Goal: Task Accomplishment & Management: Use online tool/utility

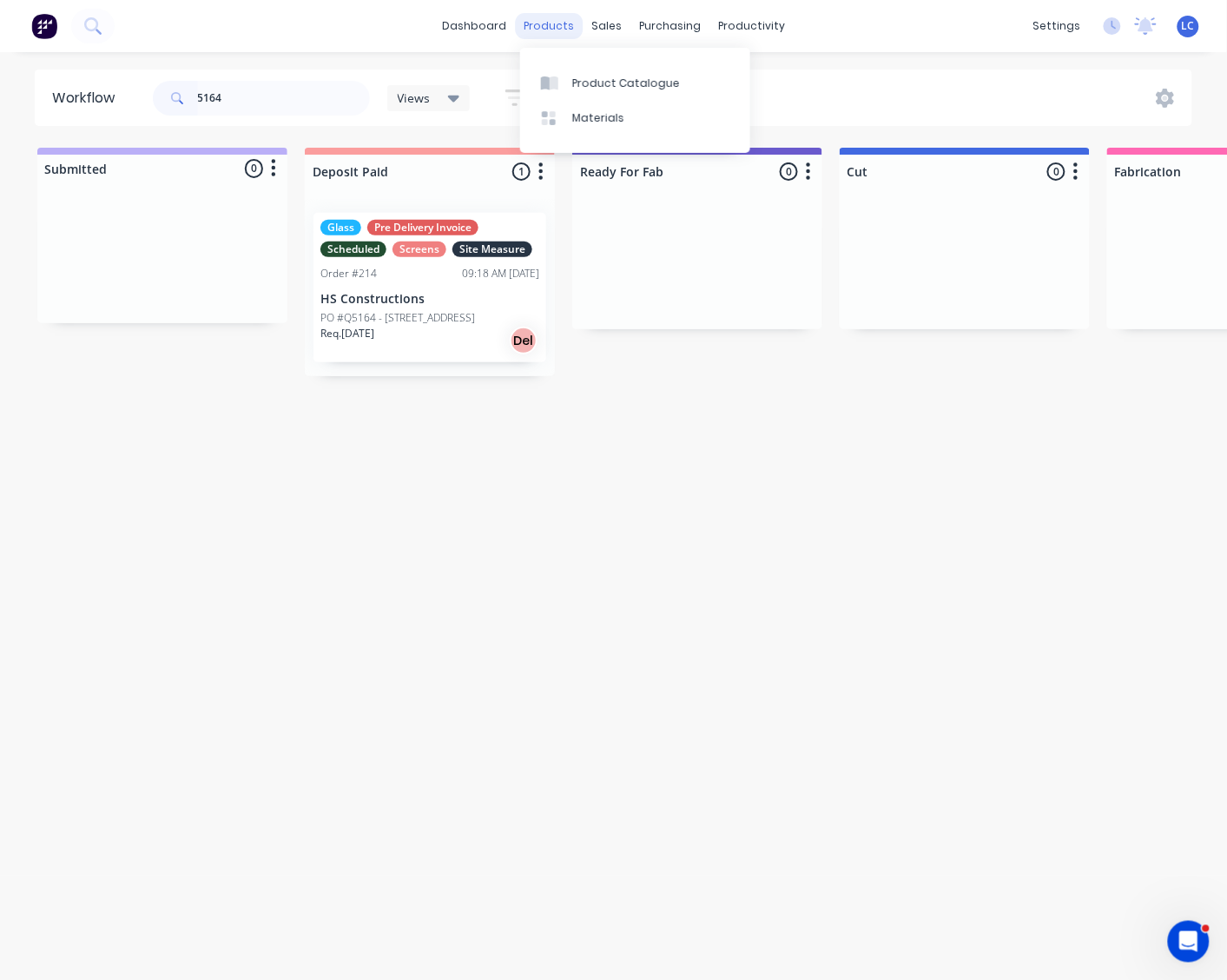
type input "5164"
click at [540, 19] on div "products" at bounding box center [549, 26] width 68 height 26
click at [593, 78] on div "Product Catalogue" at bounding box center [627, 84] width 108 height 16
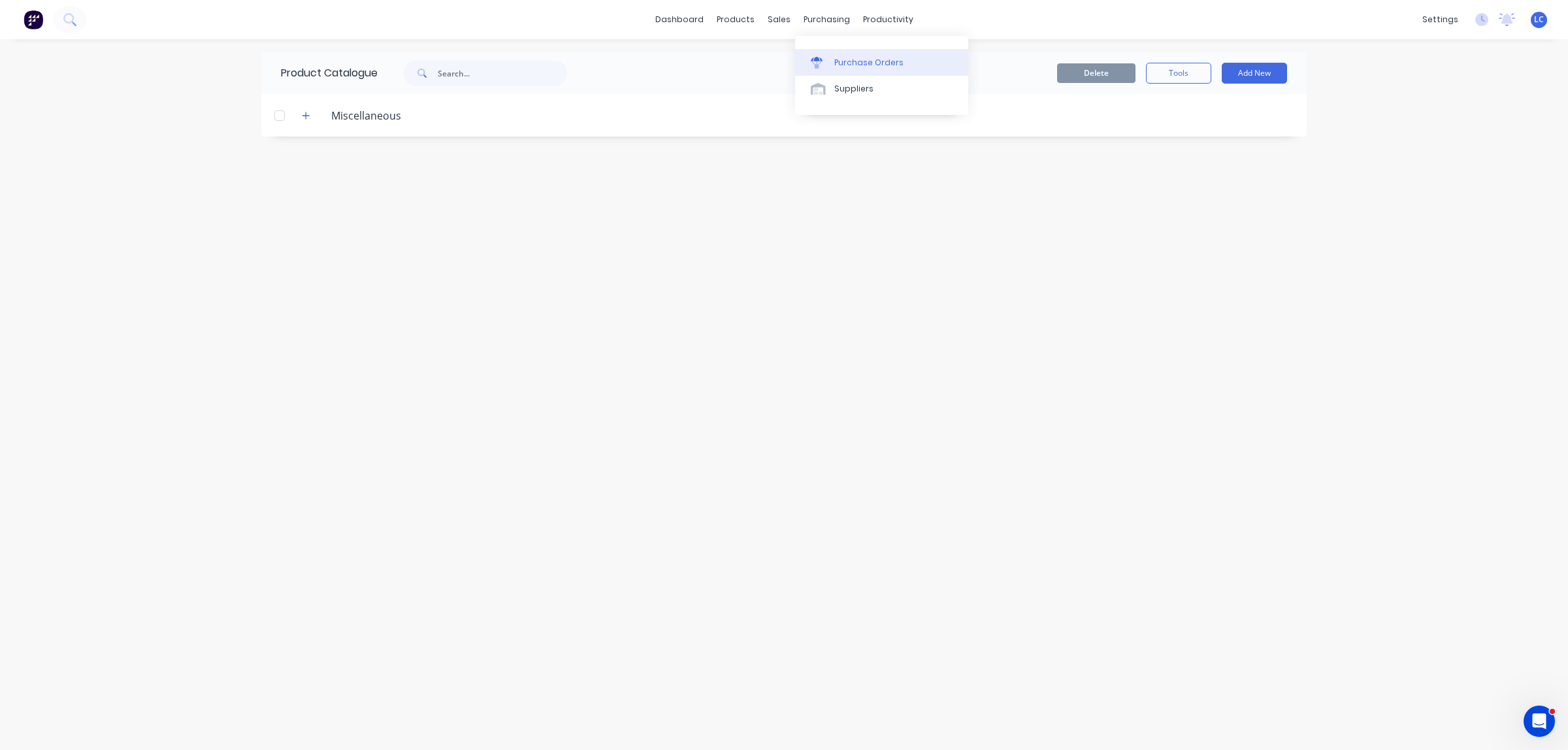
click at [861, 60] on div "Purchase Orders" at bounding box center [869, 63] width 69 height 12
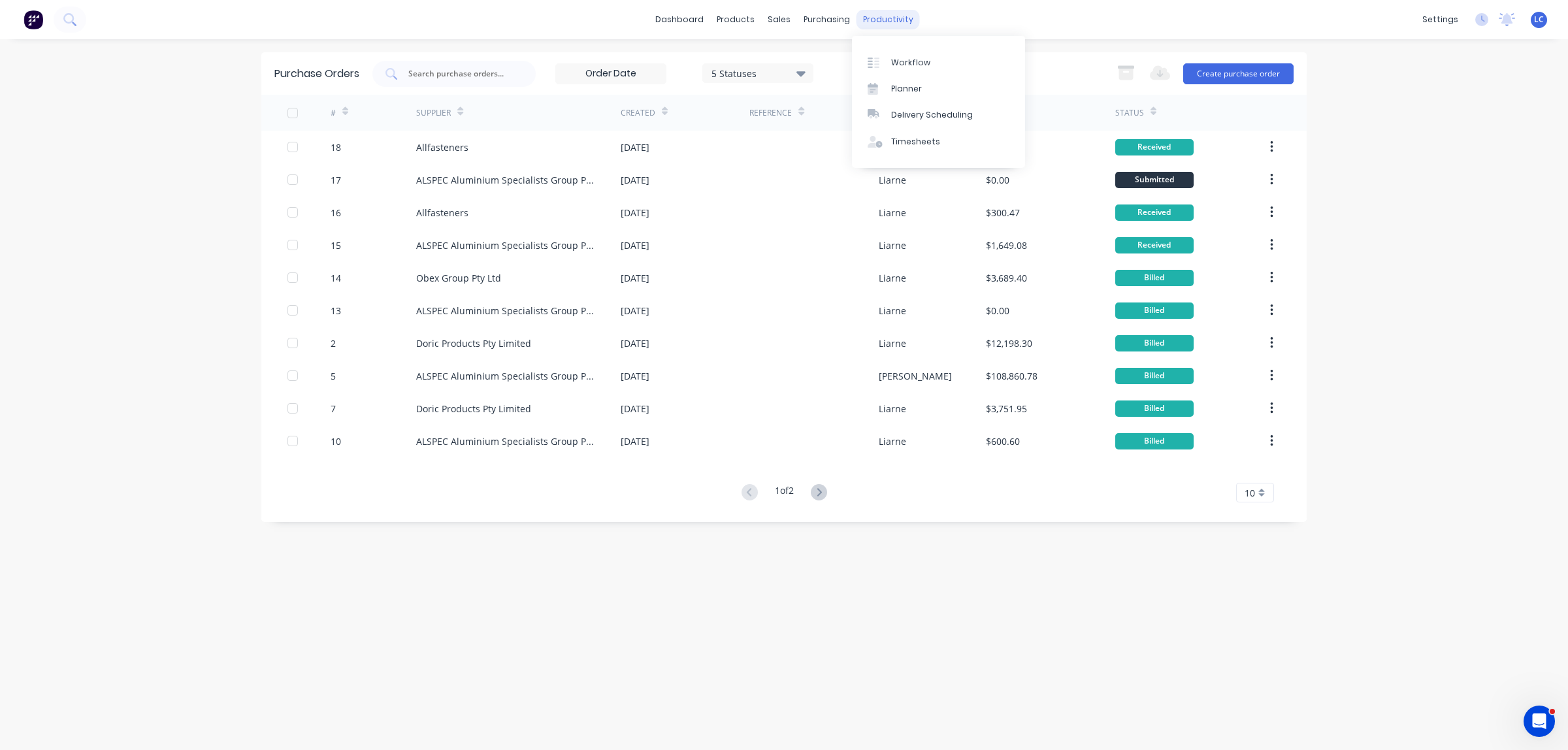
click at [885, 15] on div "productivity" at bounding box center [888, 20] width 63 height 20
click at [899, 88] on div "Planner" at bounding box center [906, 89] width 31 height 12
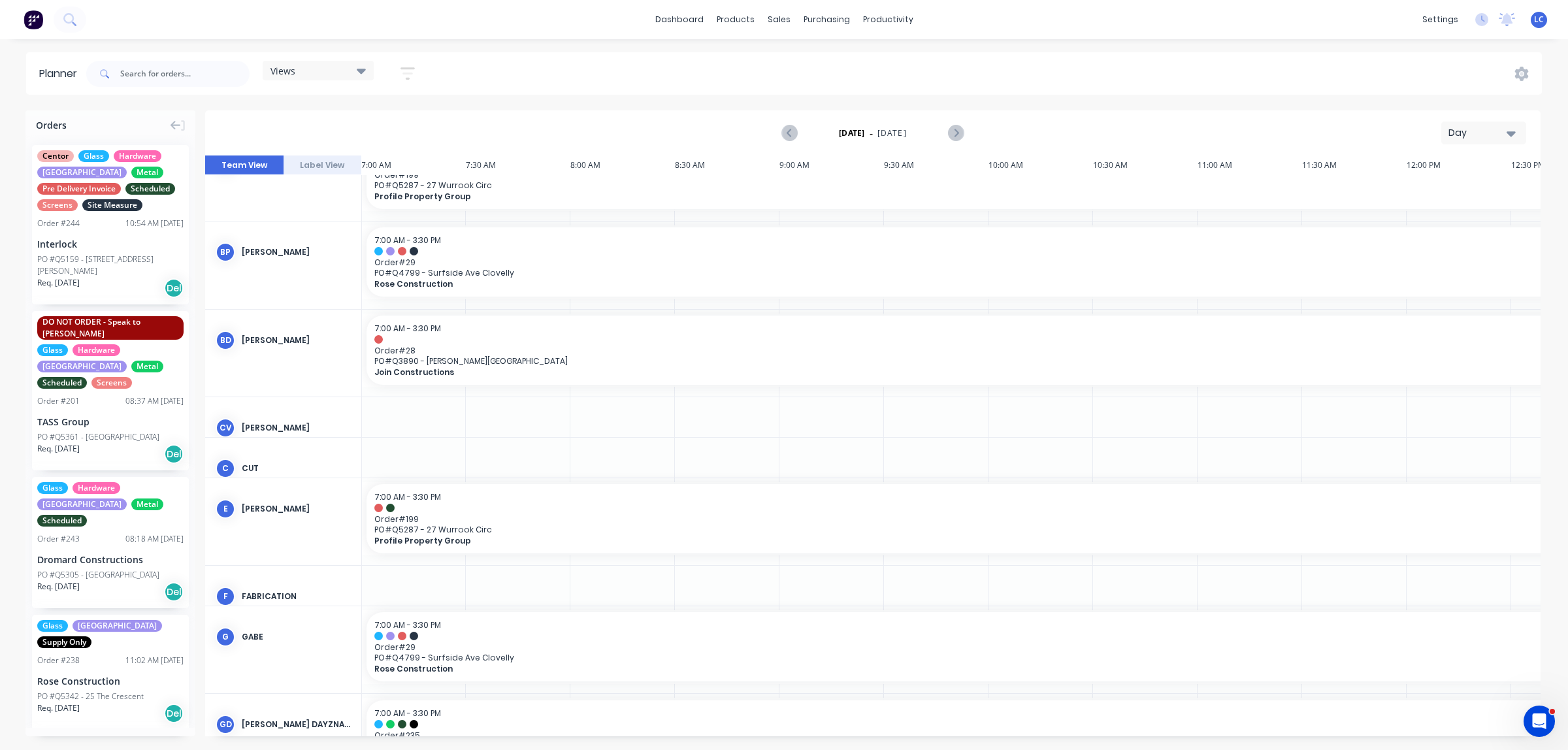
scroll to position [0, 1]
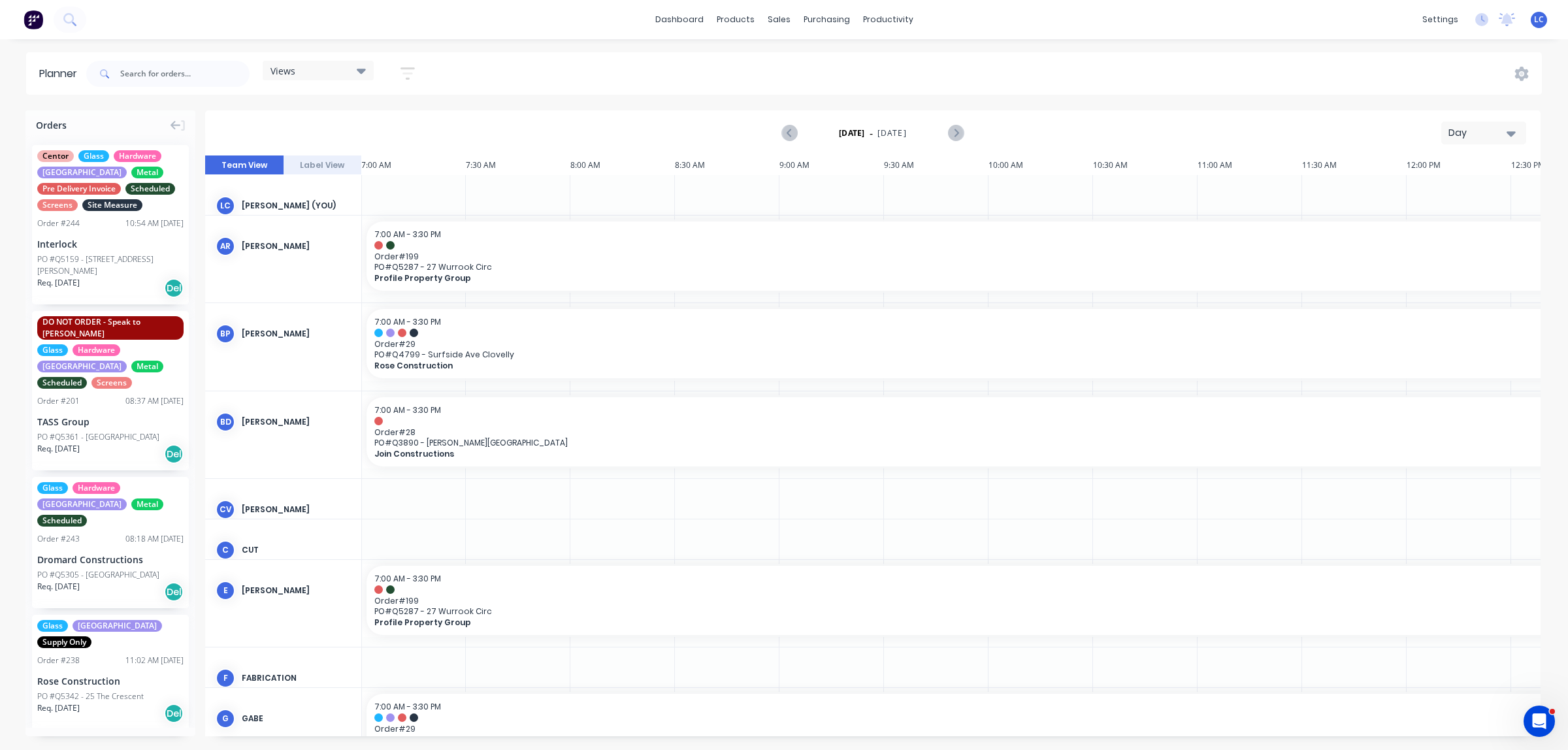
drag, startPoint x: 361, startPoint y: 67, endPoint x: 364, endPoint y: 79, distance: 12.4
click at [361, 67] on icon at bounding box center [361, 71] width 9 height 14
click at [285, 185] on div "Factory edit" at bounding box center [354, 194] width 164 height 26
click at [285, 190] on button "Factory" at bounding box center [342, 193] width 139 height 15
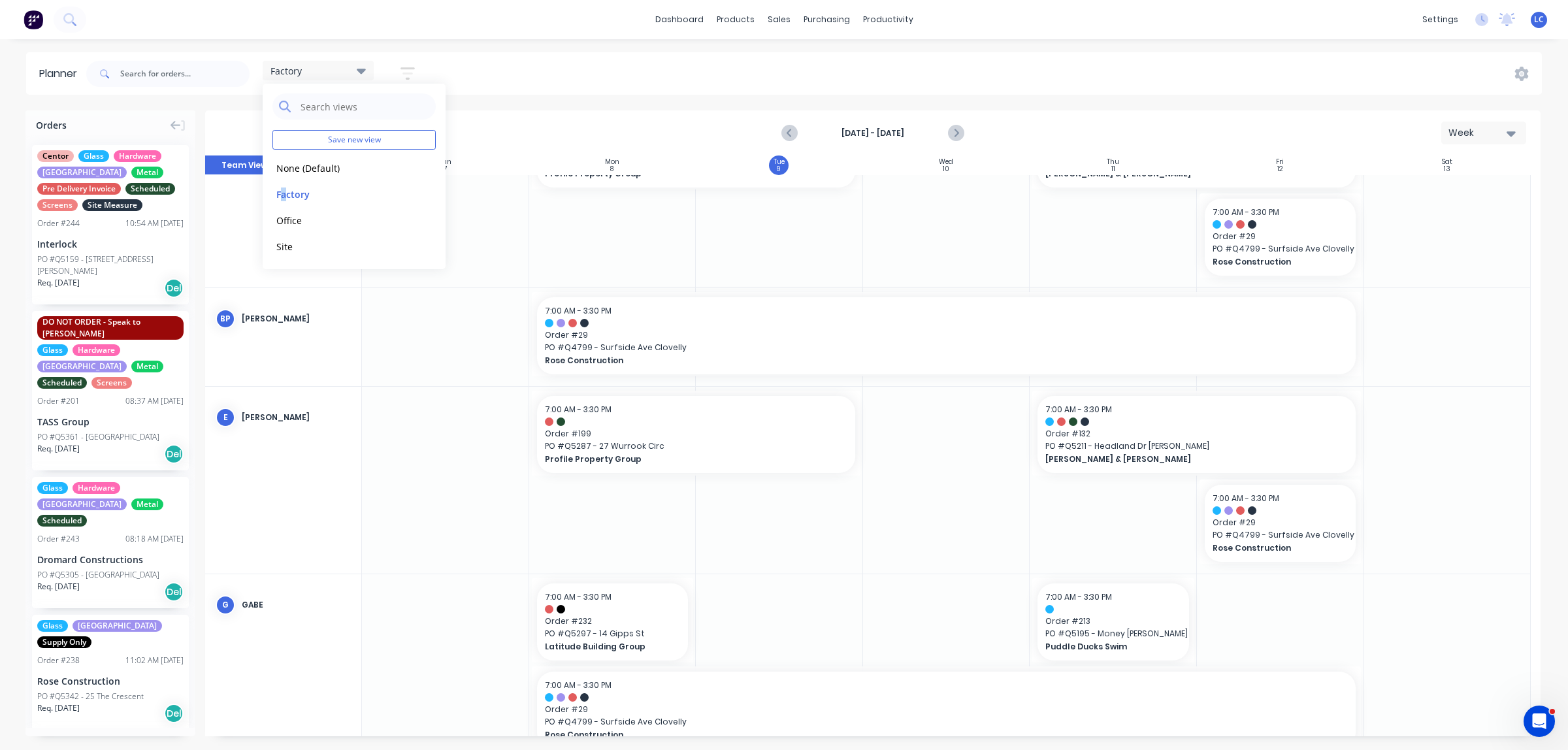
scroll to position [0, 0]
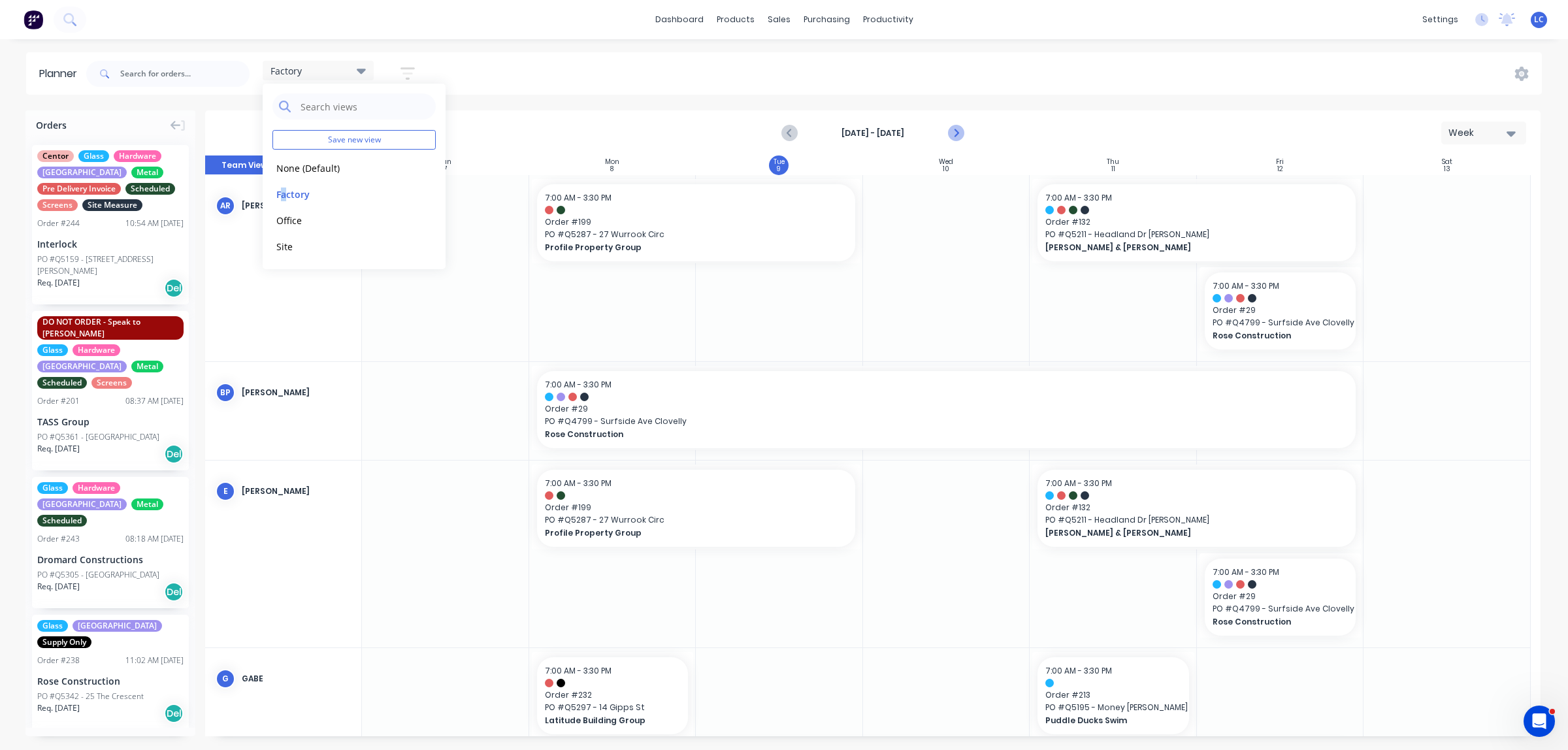
click at [922, 133] on icon "Next page" at bounding box center [955, 134] width 6 height 10
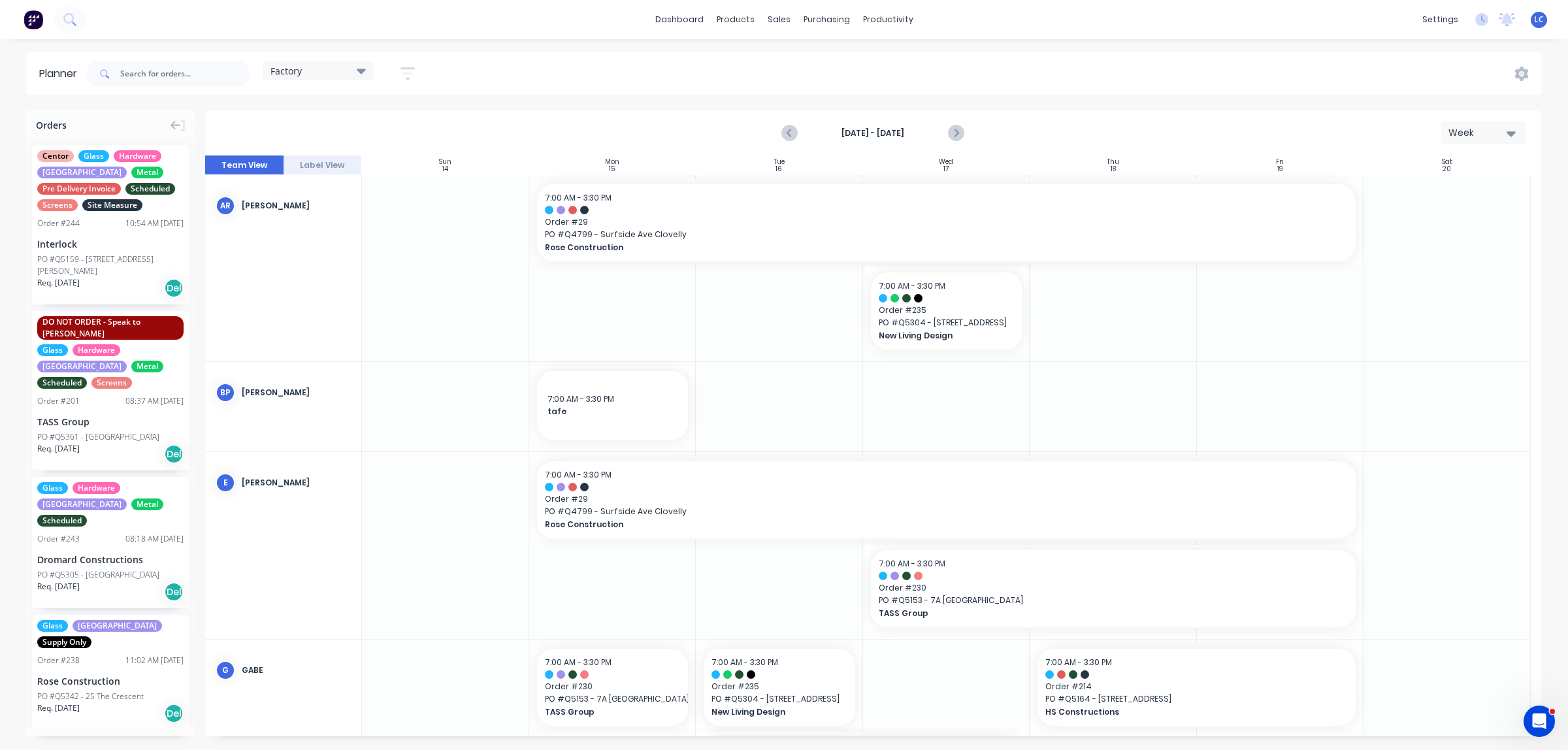
drag, startPoint x: 959, startPoint y: 135, endPoint x: 949, endPoint y: 145, distance: 14.1
click at [922, 134] on icon "Next page" at bounding box center [955, 134] width 16 height 16
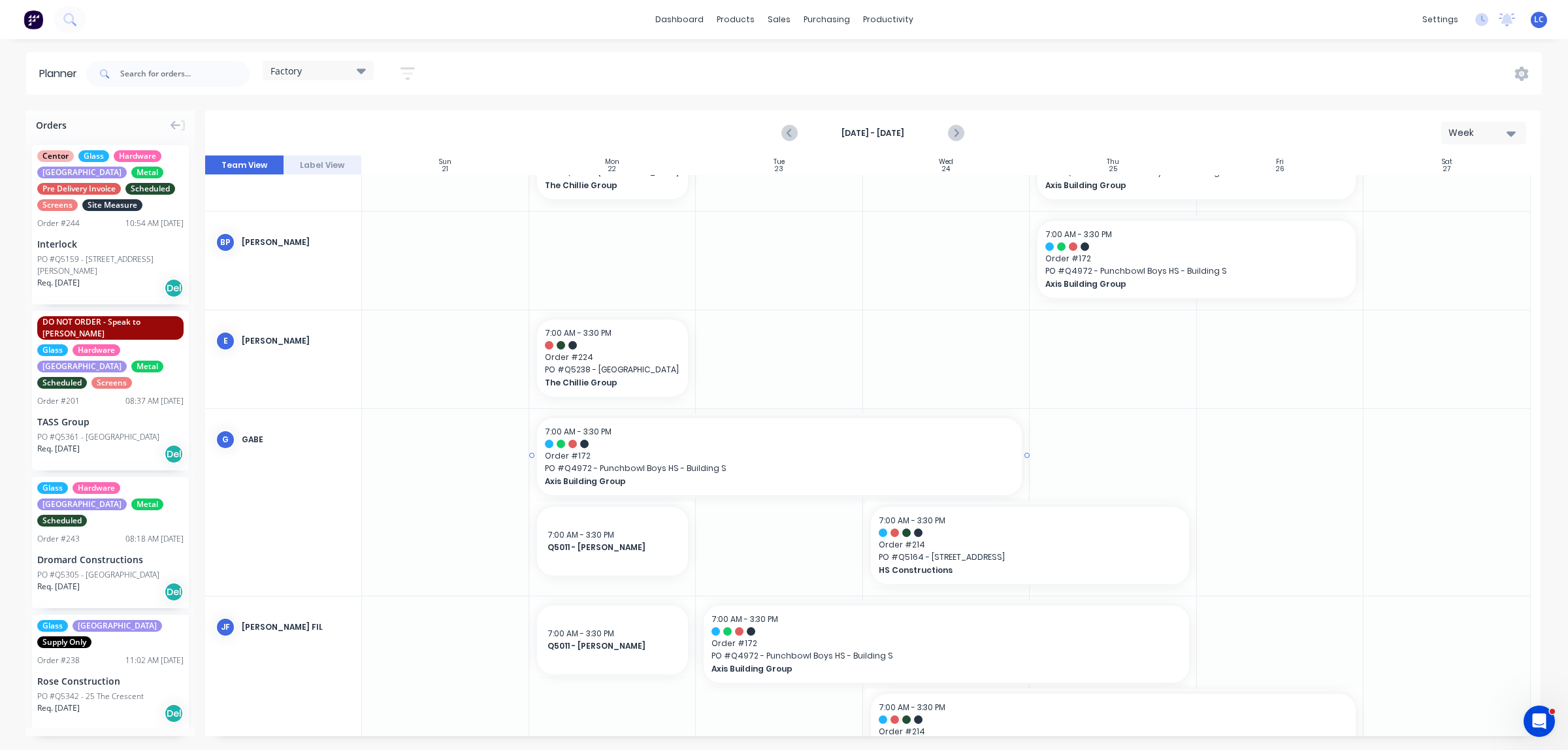
scroll to position [46, 0]
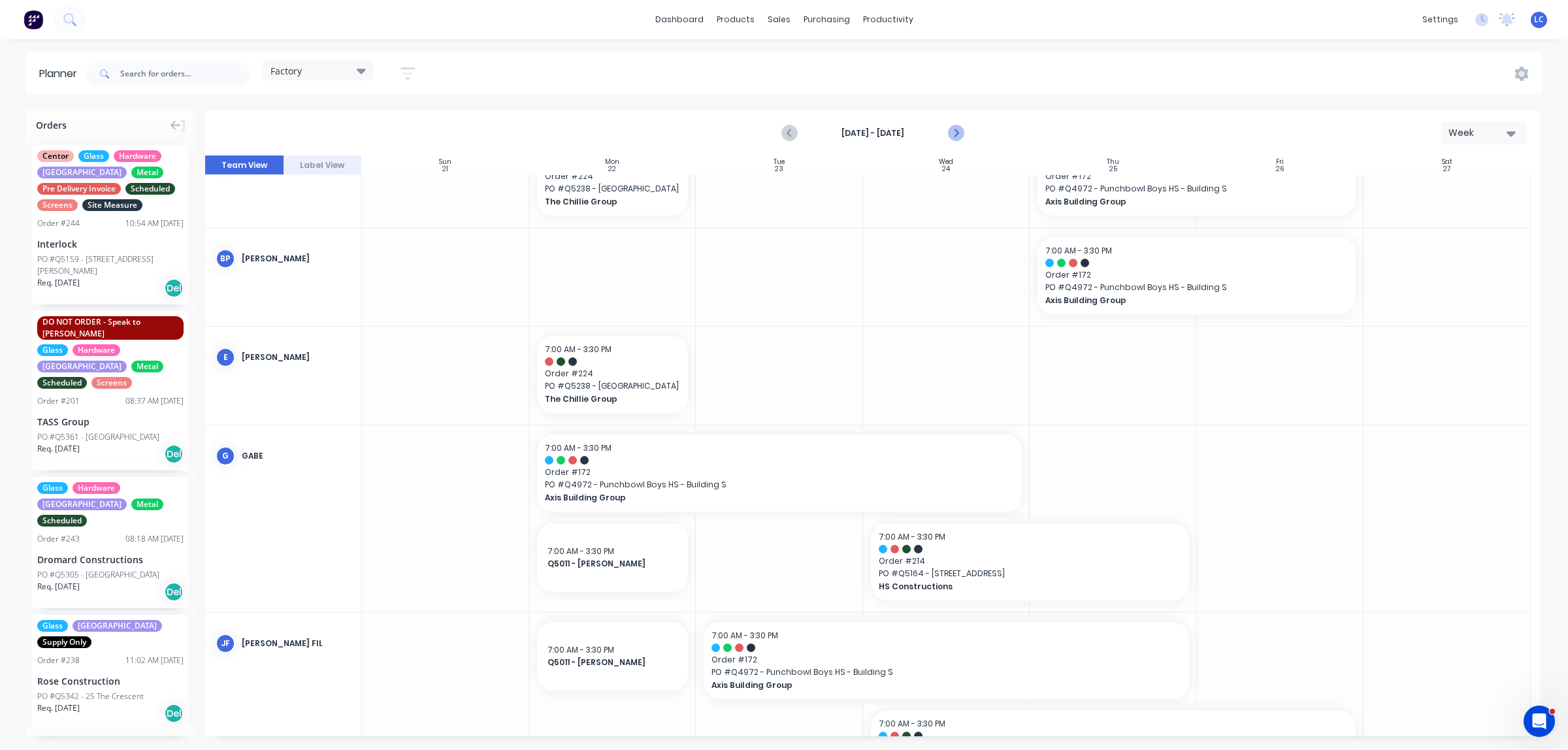
click at [922, 131] on icon "Next page" at bounding box center [955, 134] width 16 height 16
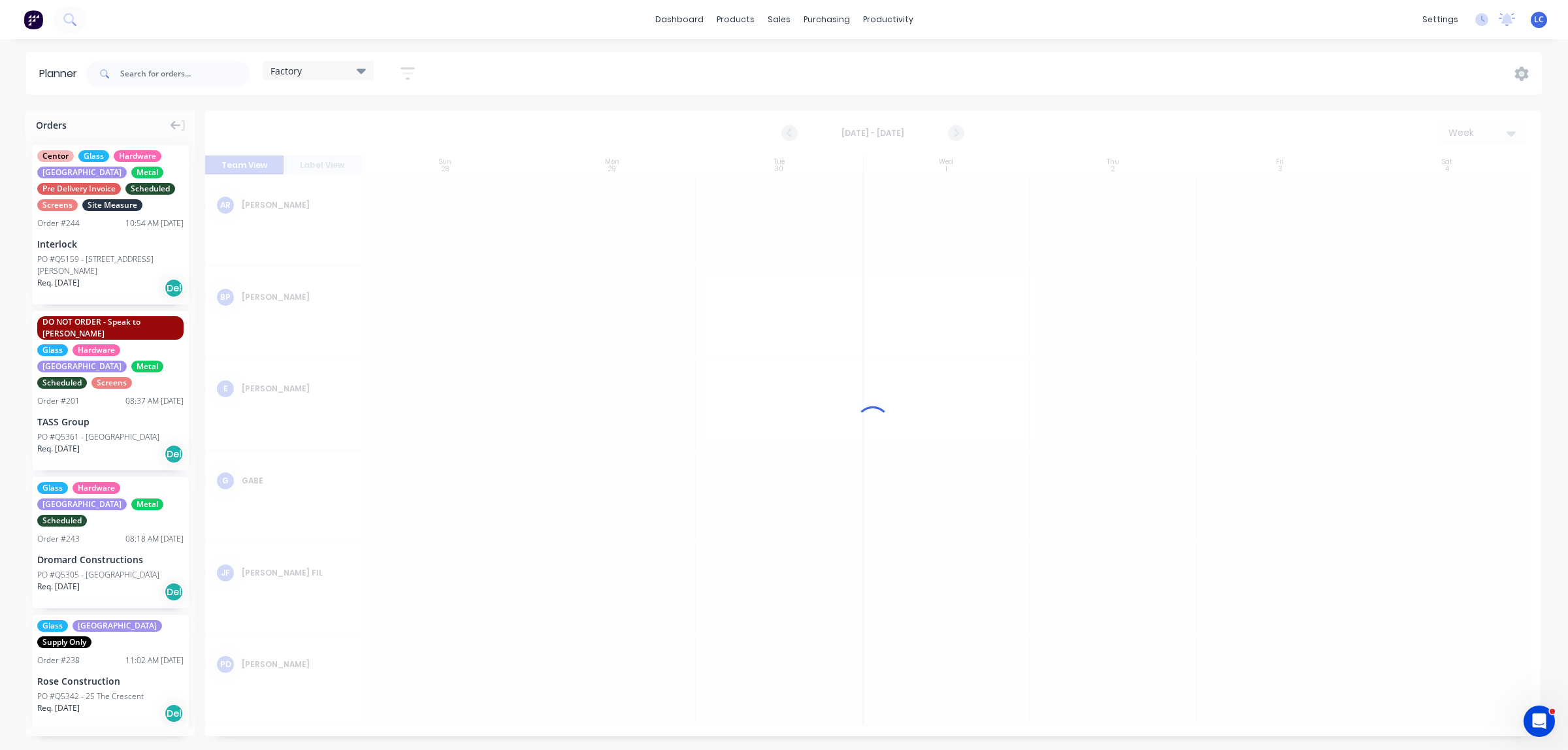
scroll to position [0, 0]
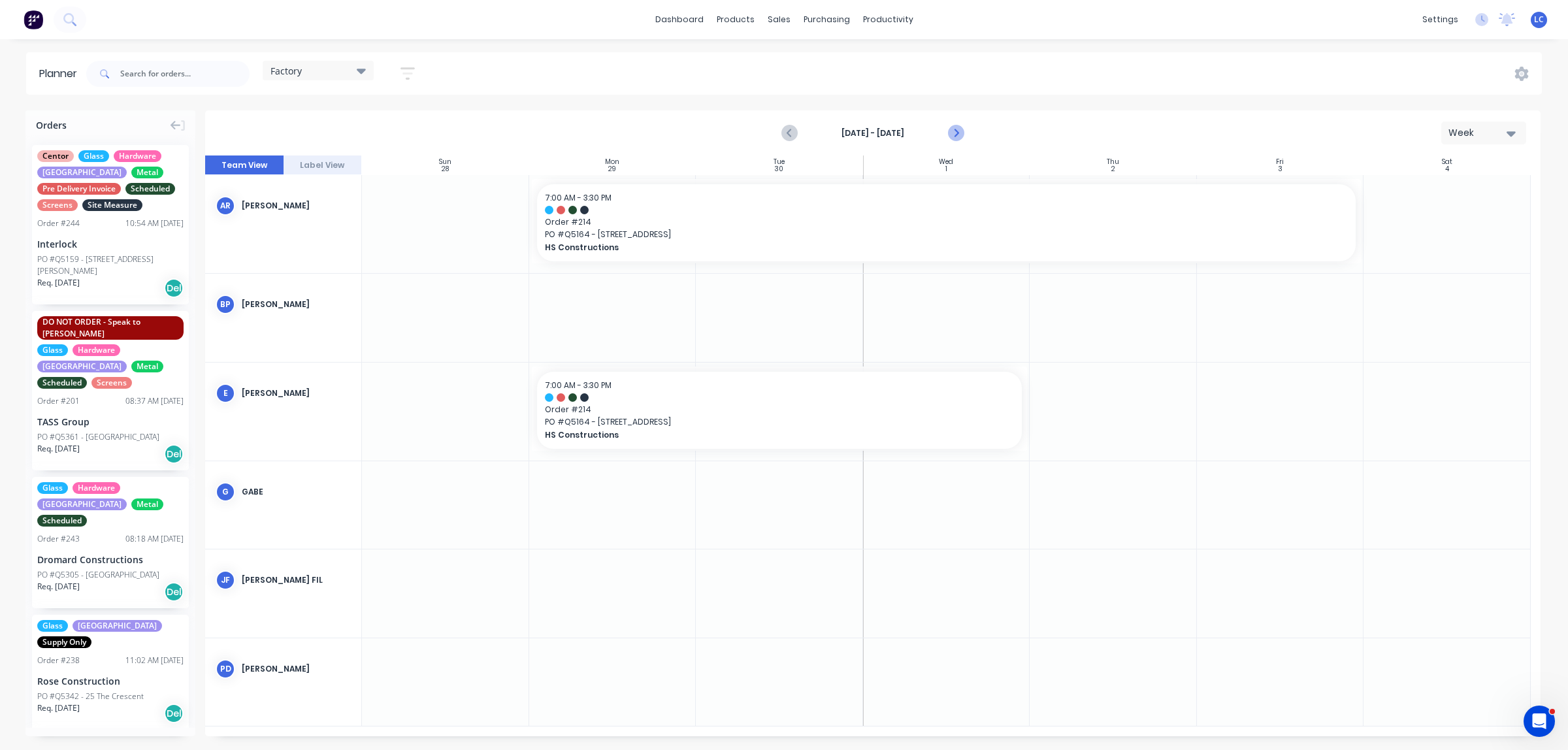
click at [922, 134] on icon "Next page" at bounding box center [955, 134] width 16 height 16
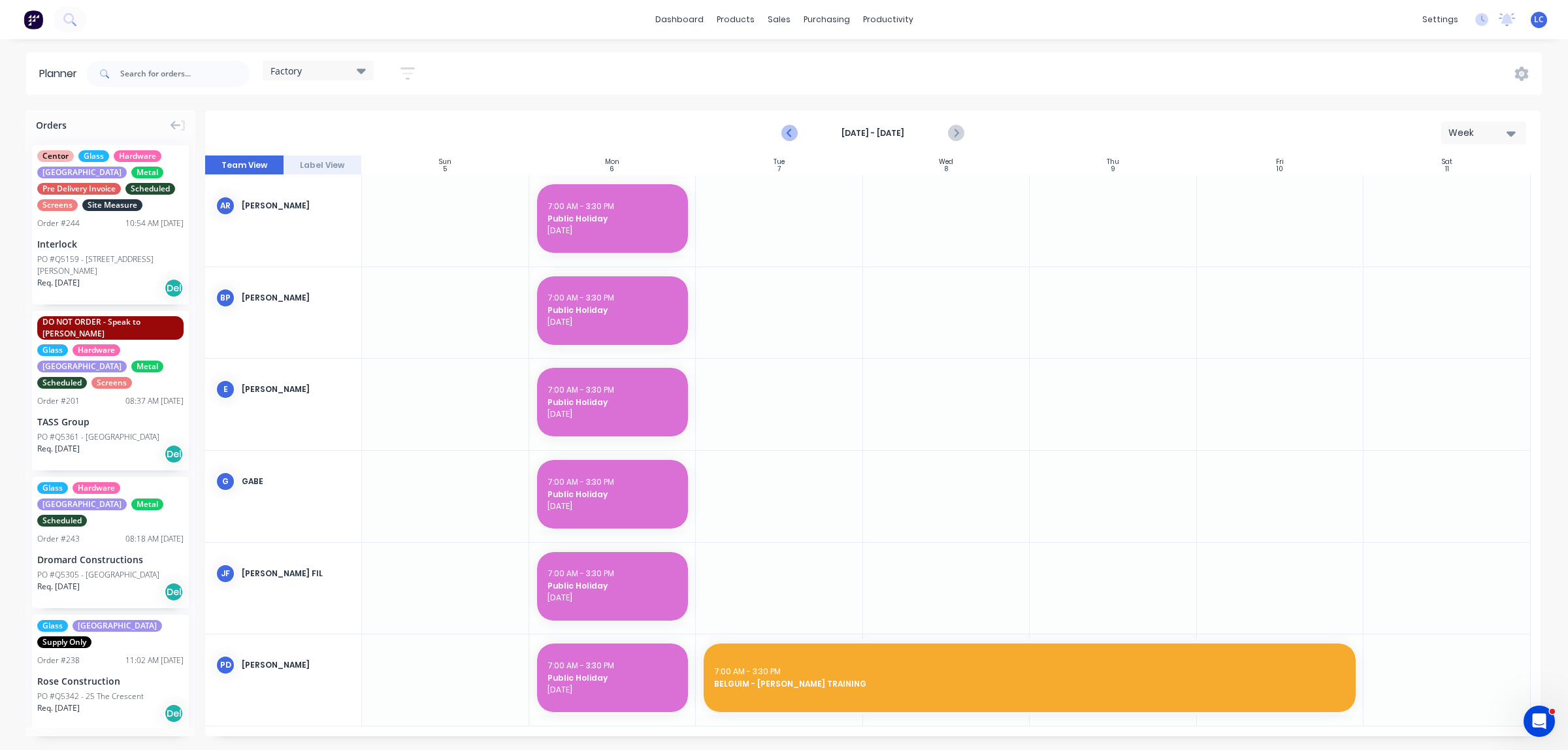
click at [795, 130] on icon "Previous page" at bounding box center [790, 134] width 16 height 16
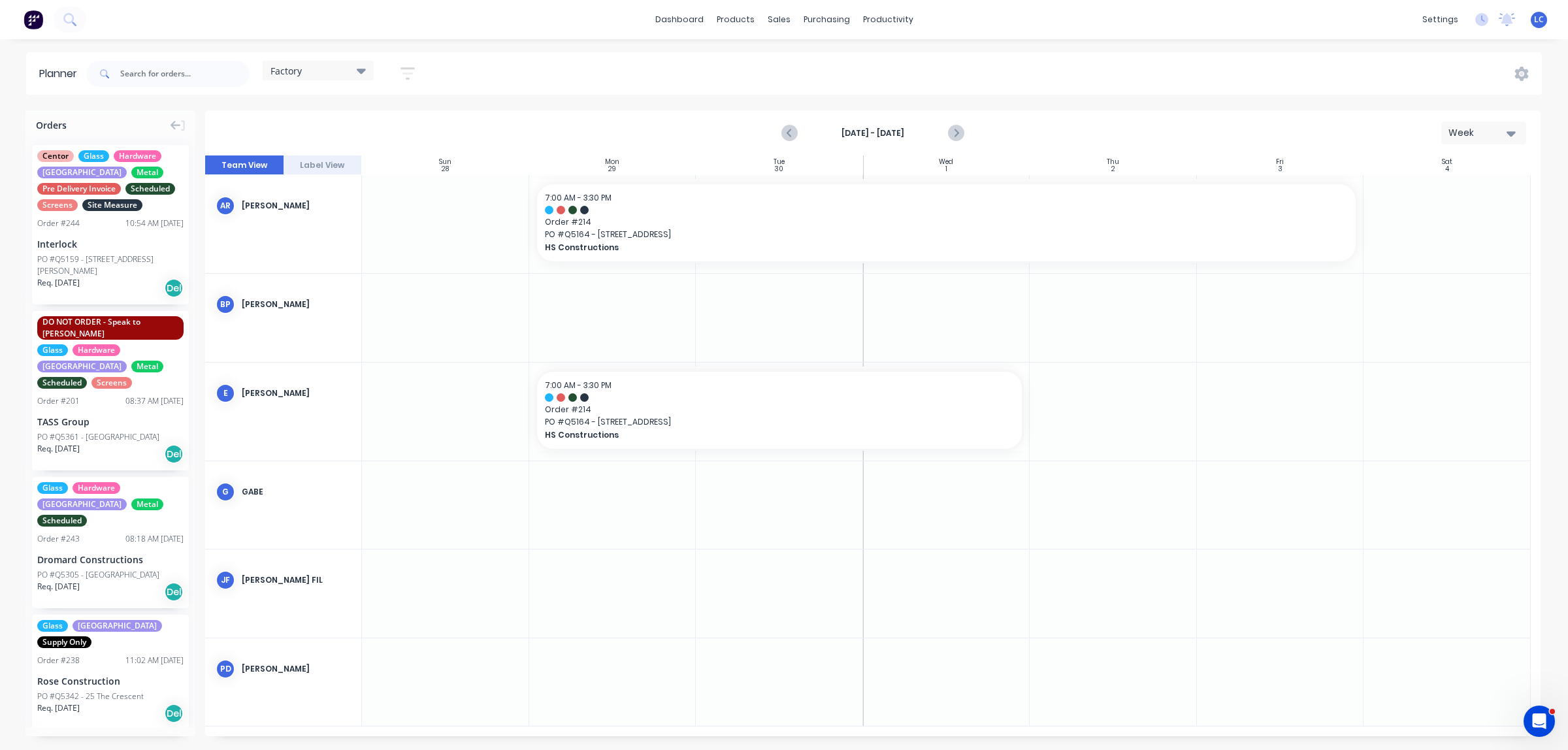
click at [365, 63] on div "Factory" at bounding box center [318, 71] width 111 height 20
click at [291, 240] on button "Site" at bounding box center [342, 245] width 139 height 15
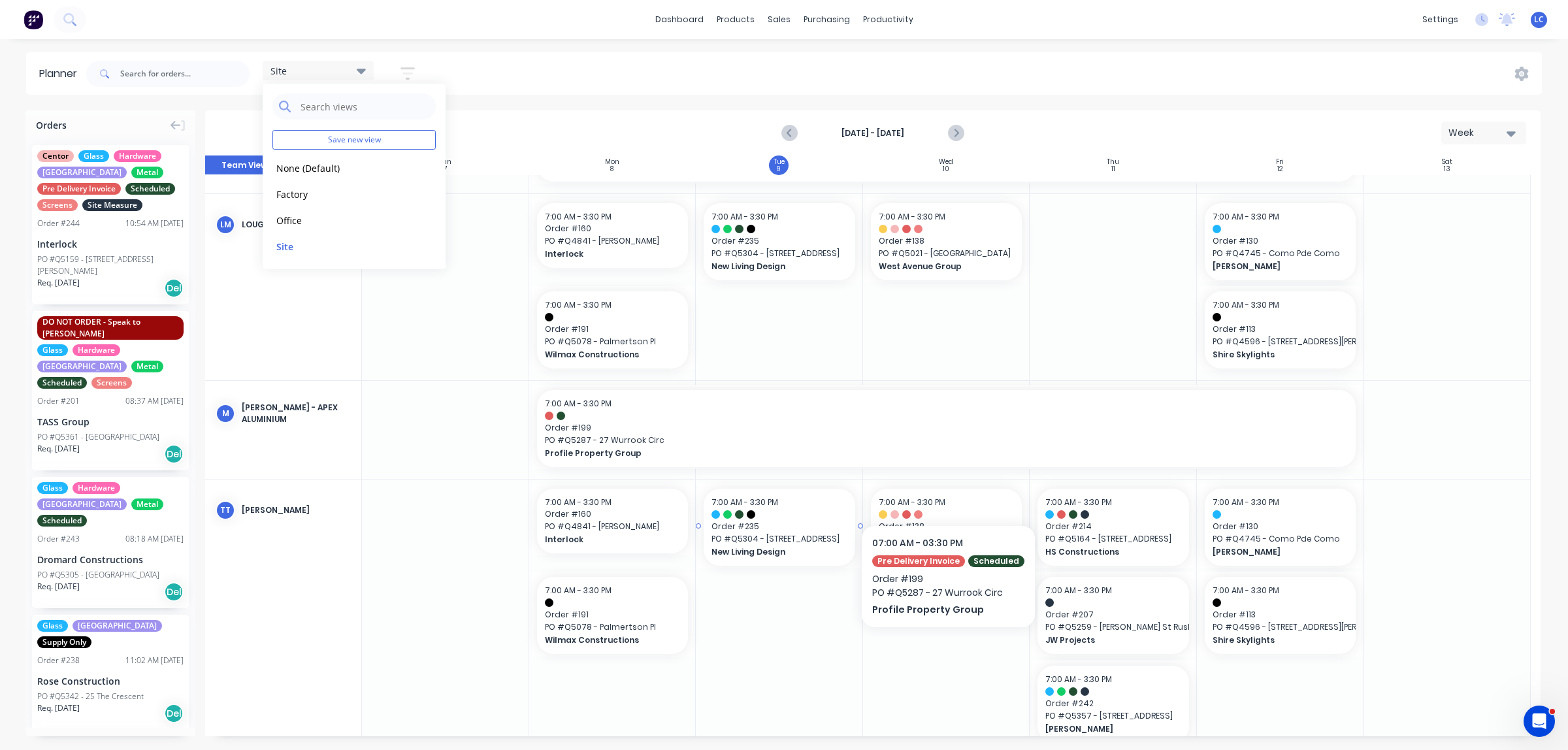
scroll to position [569, 0]
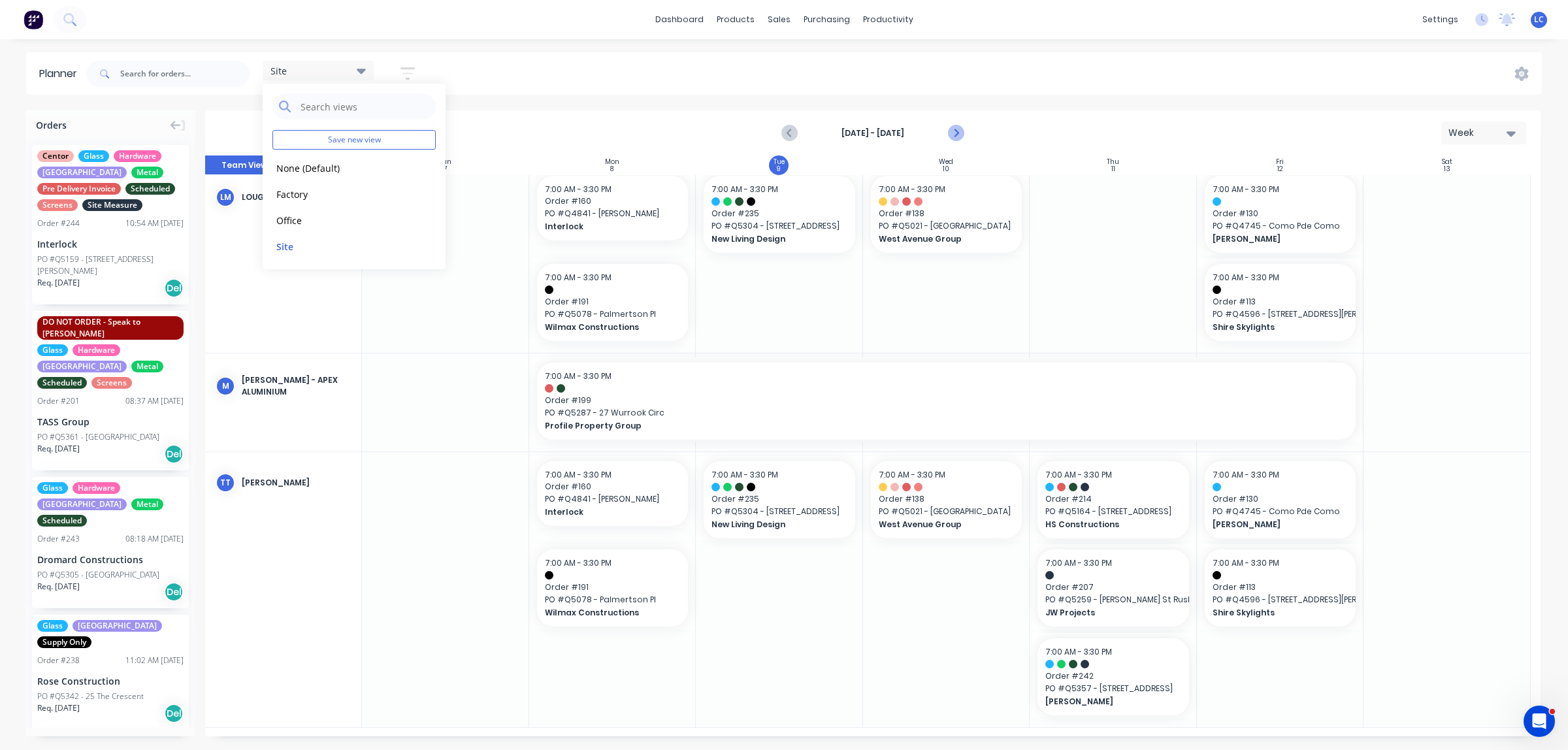
click at [922, 135] on icon "Next page" at bounding box center [955, 134] width 6 height 10
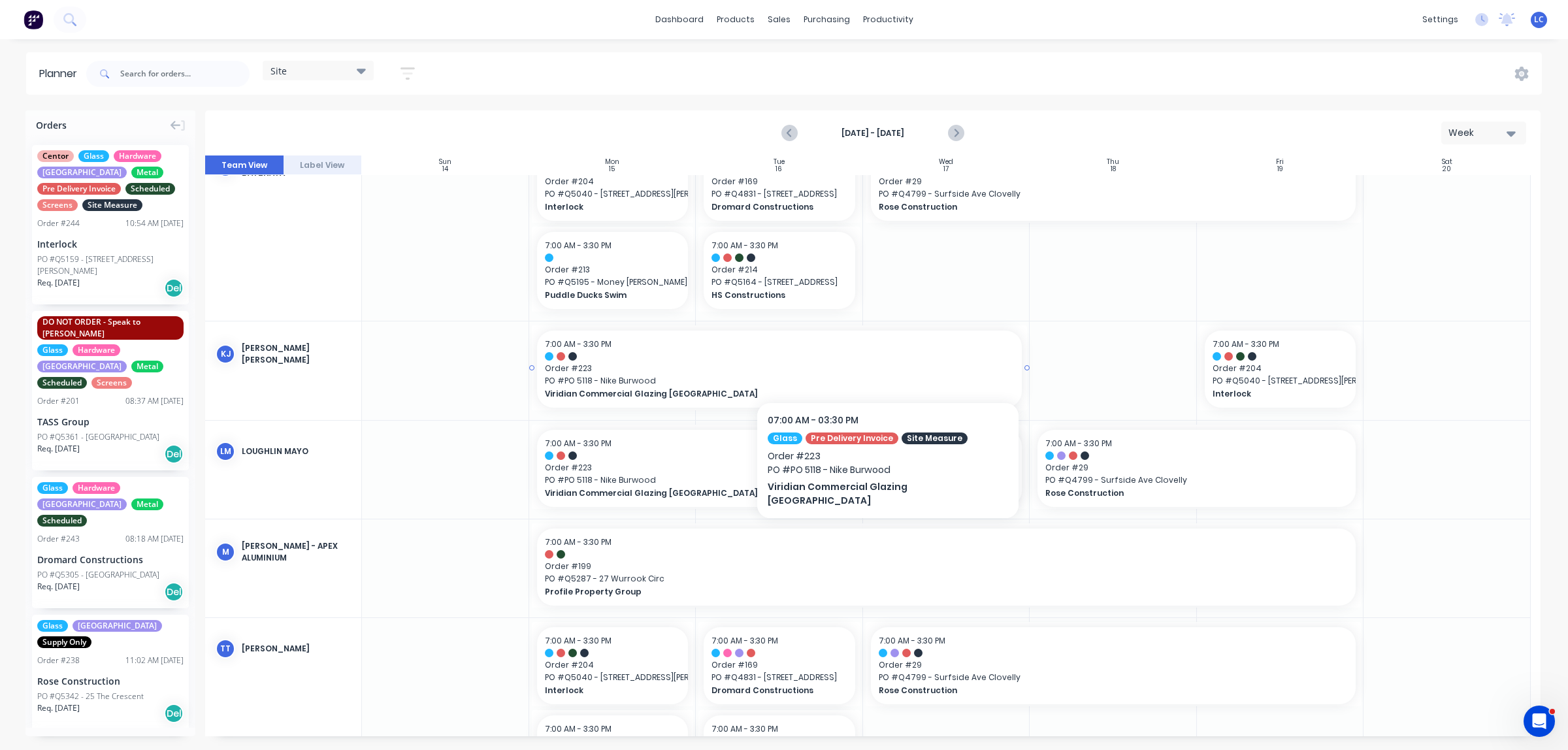
scroll to position [0, 0]
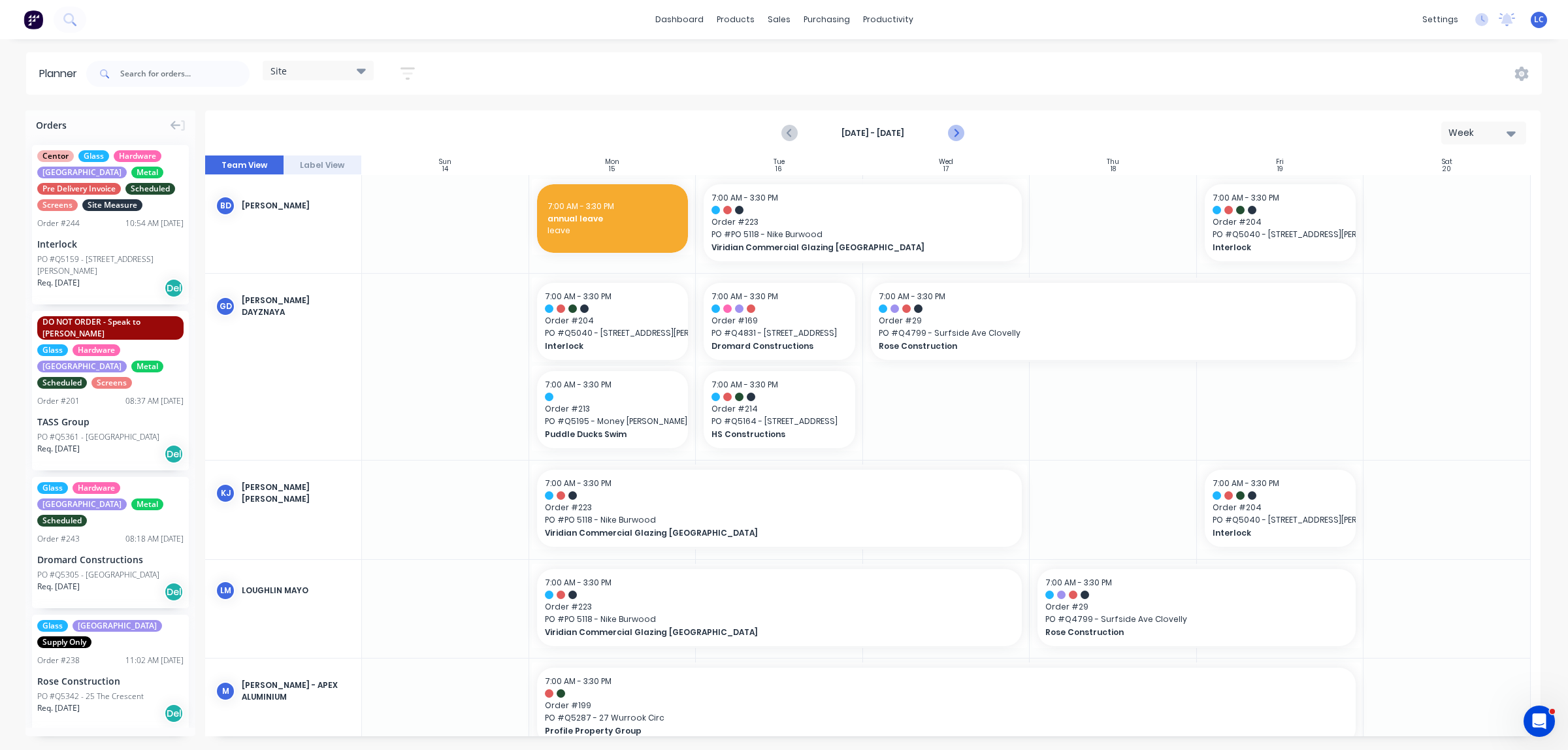
click at [922, 135] on icon "Next page" at bounding box center [955, 134] width 16 height 16
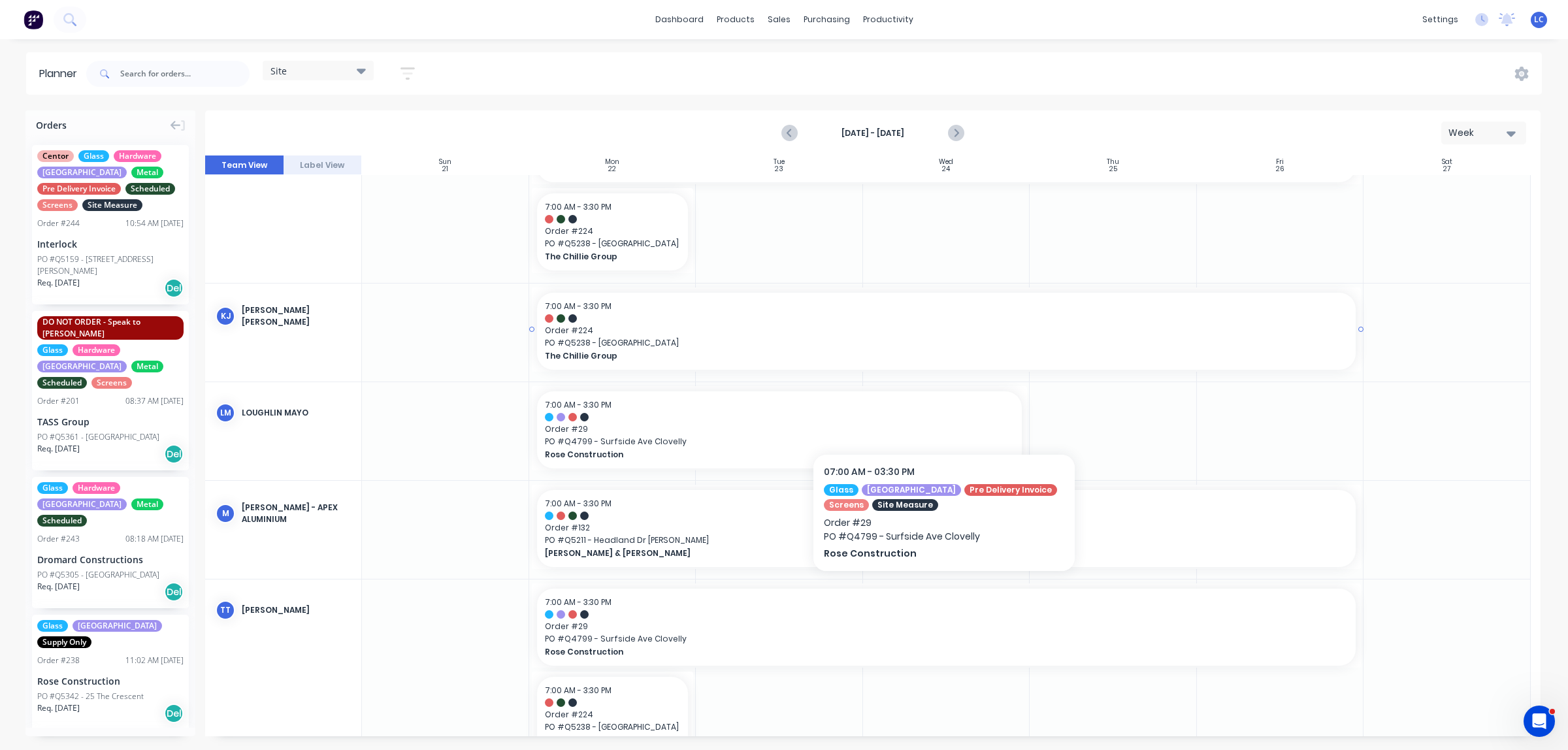
scroll to position [305, 0]
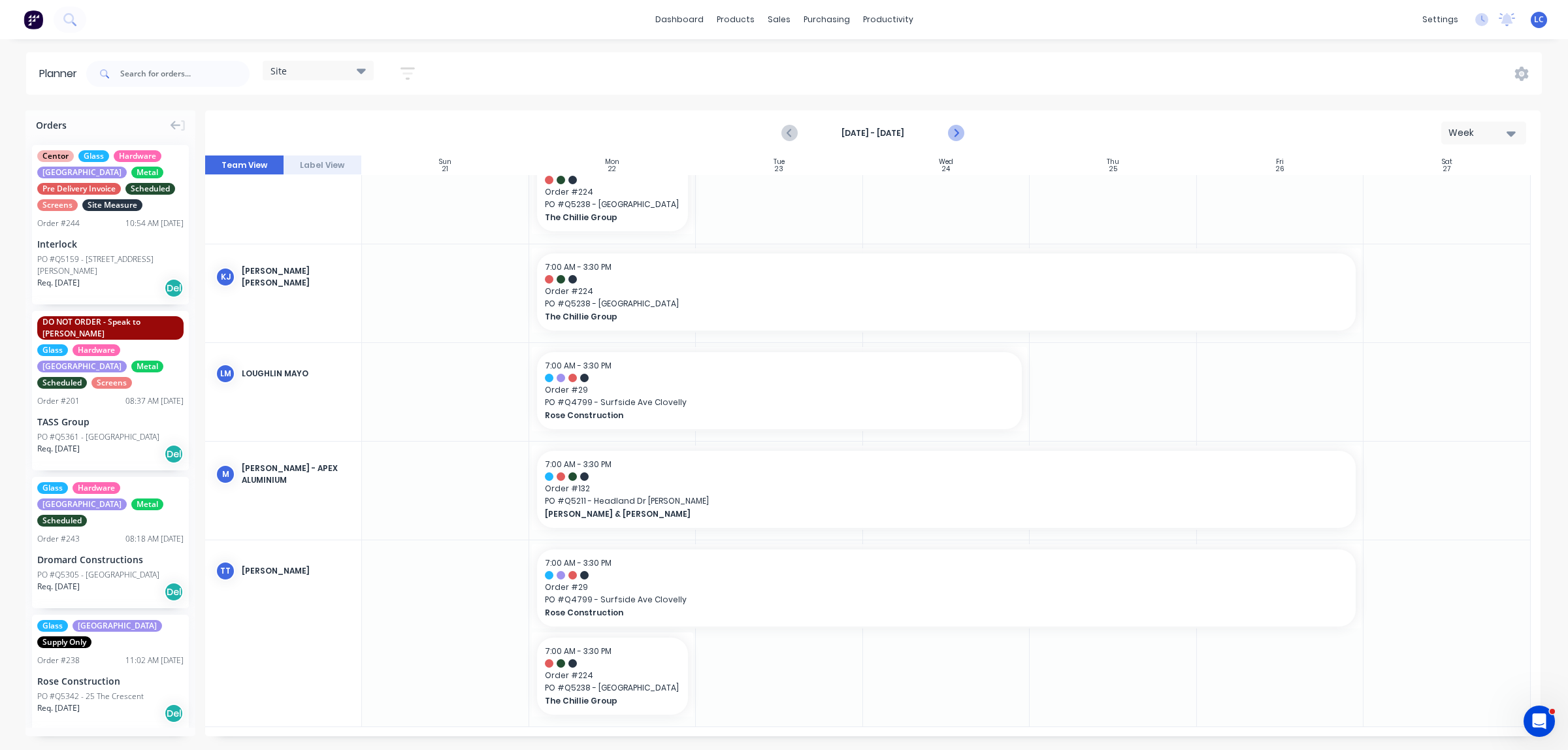
click at [922, 133] on icon "Next page" at bounding box center [955, 134] width 6 height 10
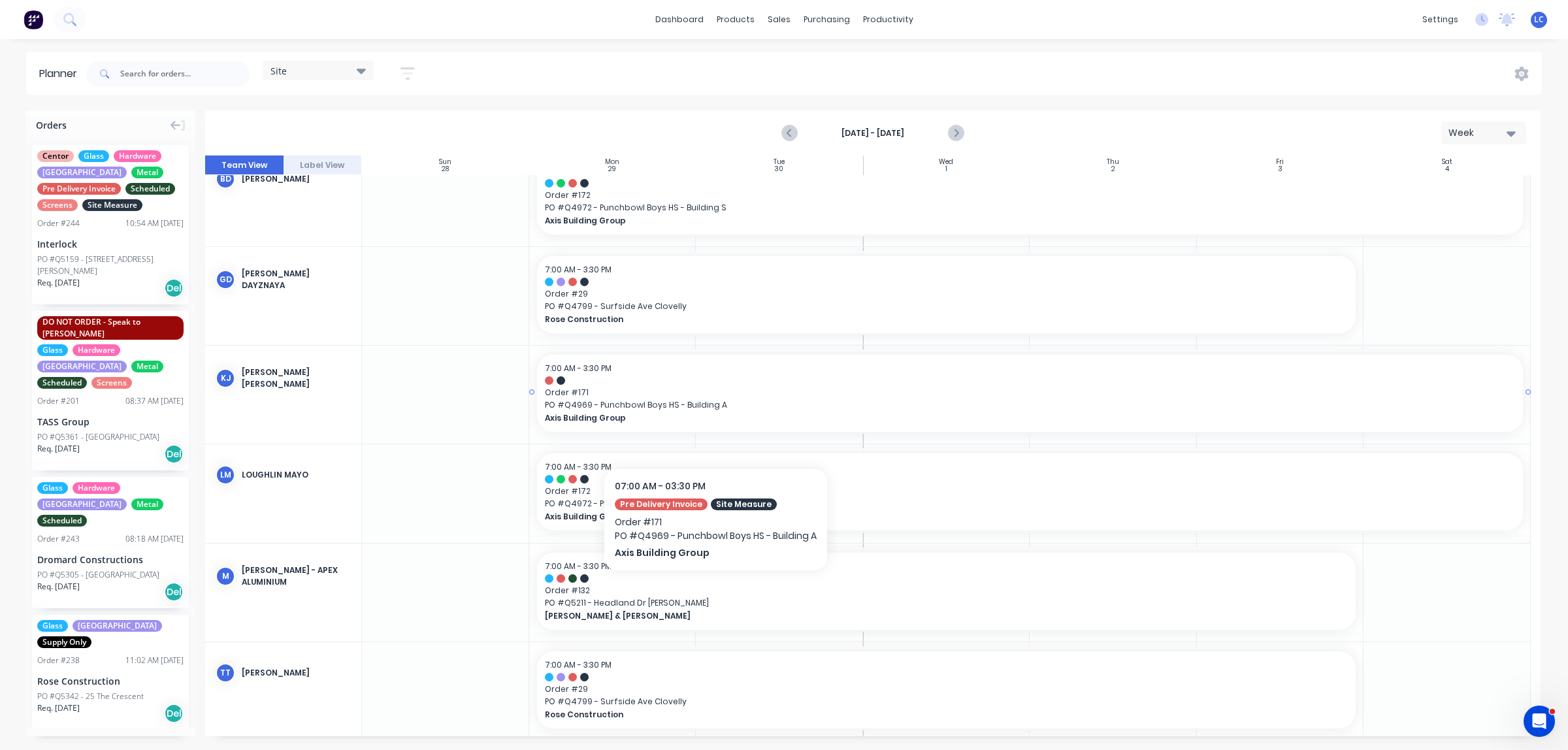
scroll to position [40, 0]
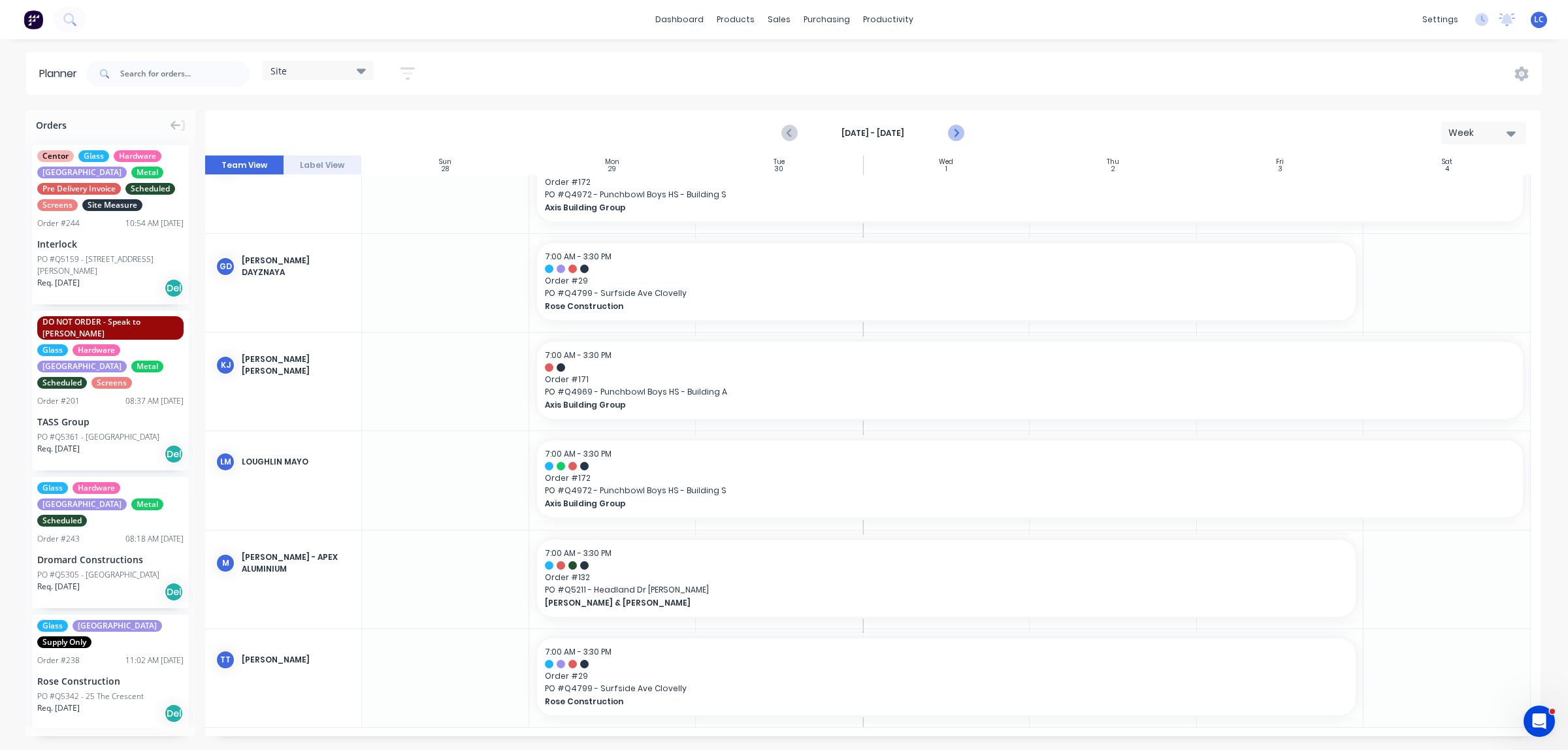
click at [922, 133] on icon "Next page" at bounding box center [955, 134] width 16 height 16
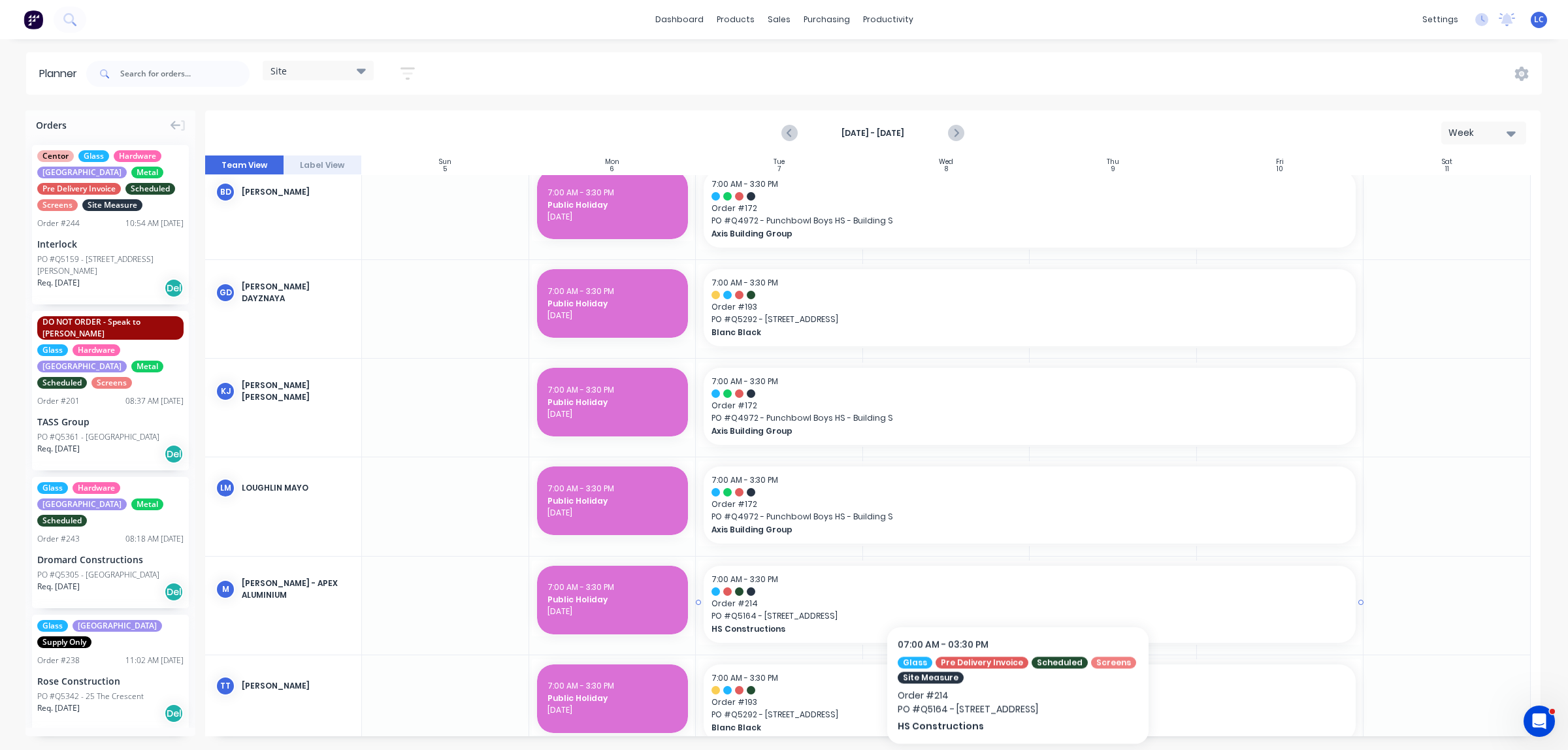
scroll to position [0, 0]
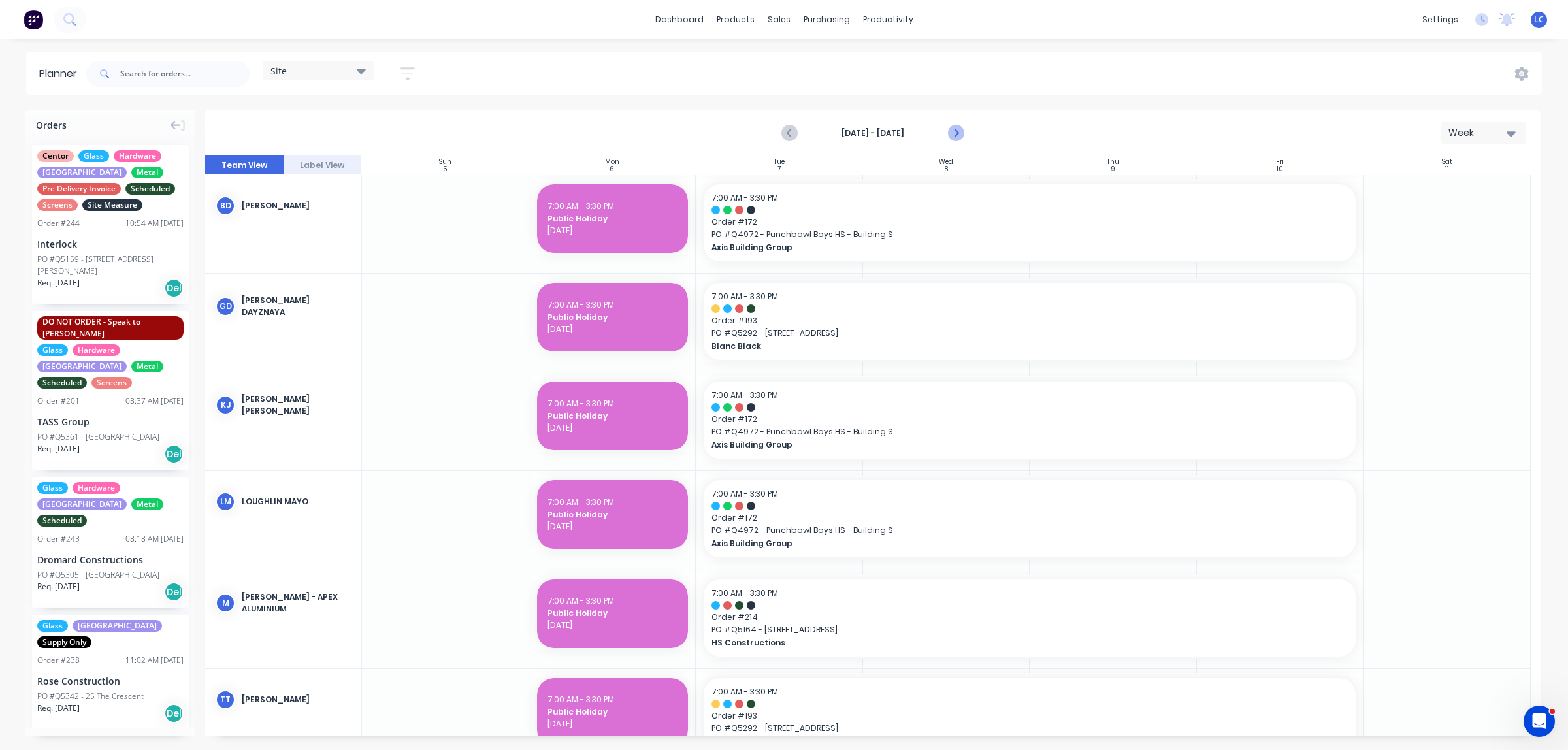
click at [922, 133] on icon "Next page" at bounding box center [955, 134] width 16 height 16
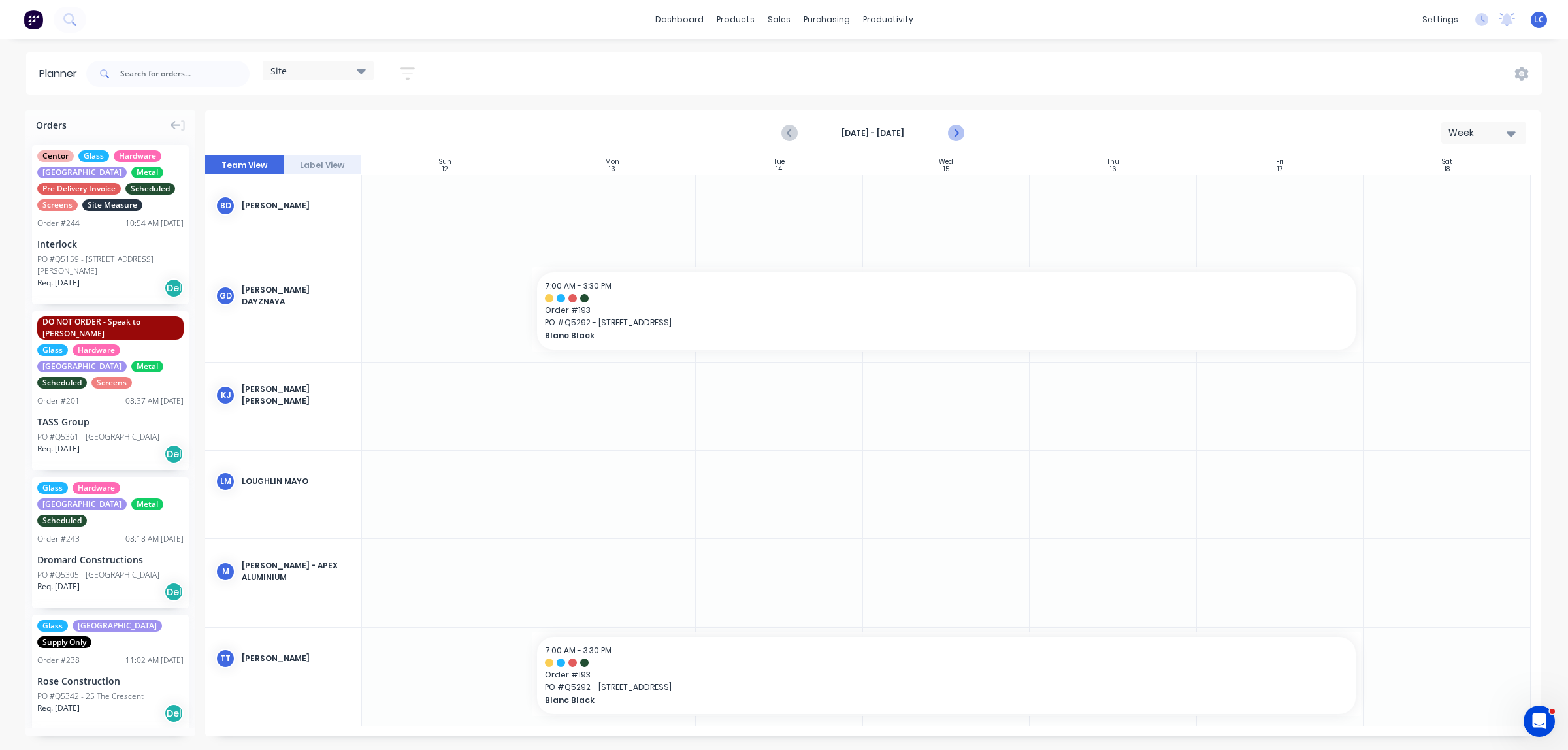
click at [922, 132] on icon "Next page" at bounding box center [955, 134] width 16 height 16
click at [791, 135] on icon "Previous page" at bounding box center [790, 134] width 6 height 10
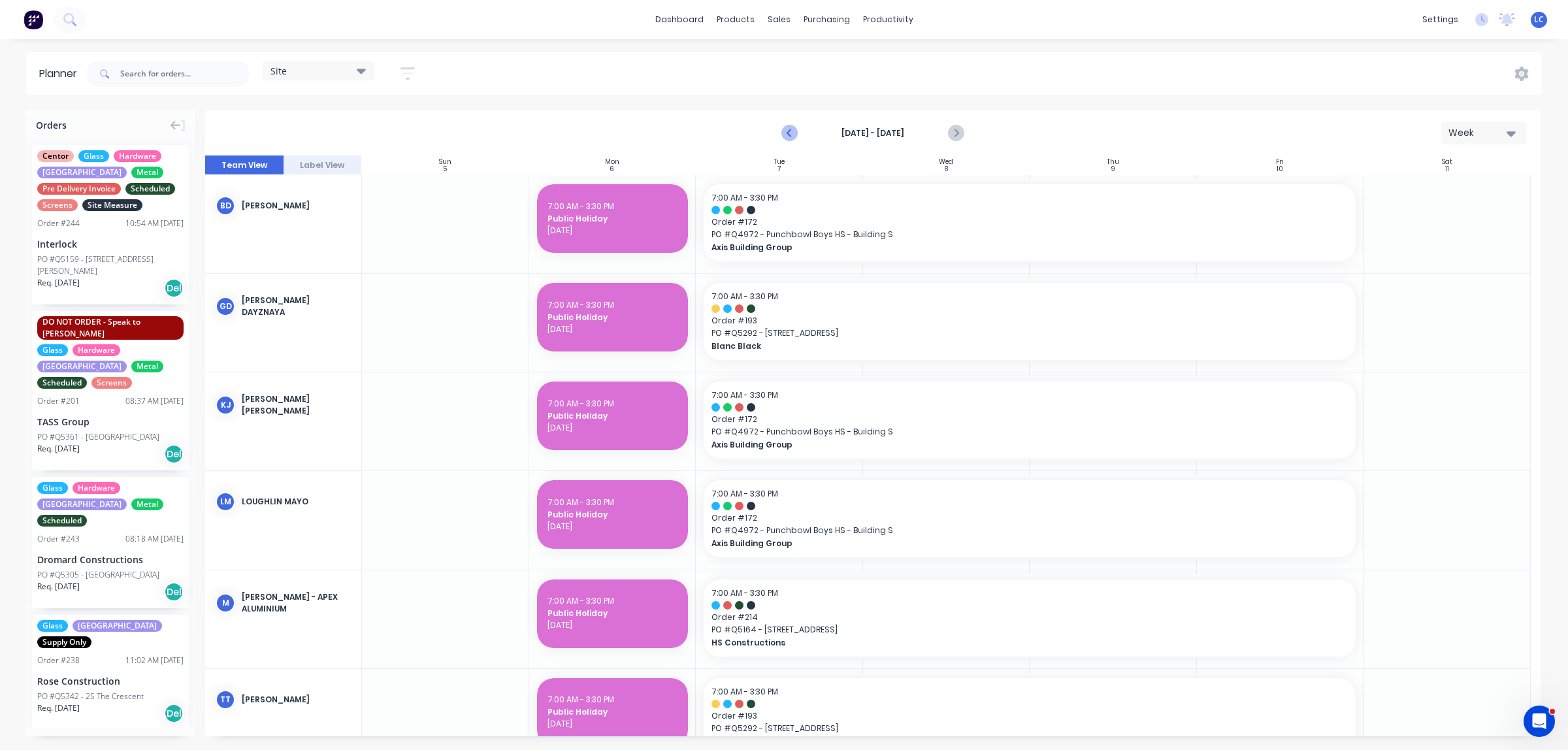
click at [791, 135] on icon "Previous page" at bounding box center [790, 134] width 6 height 10
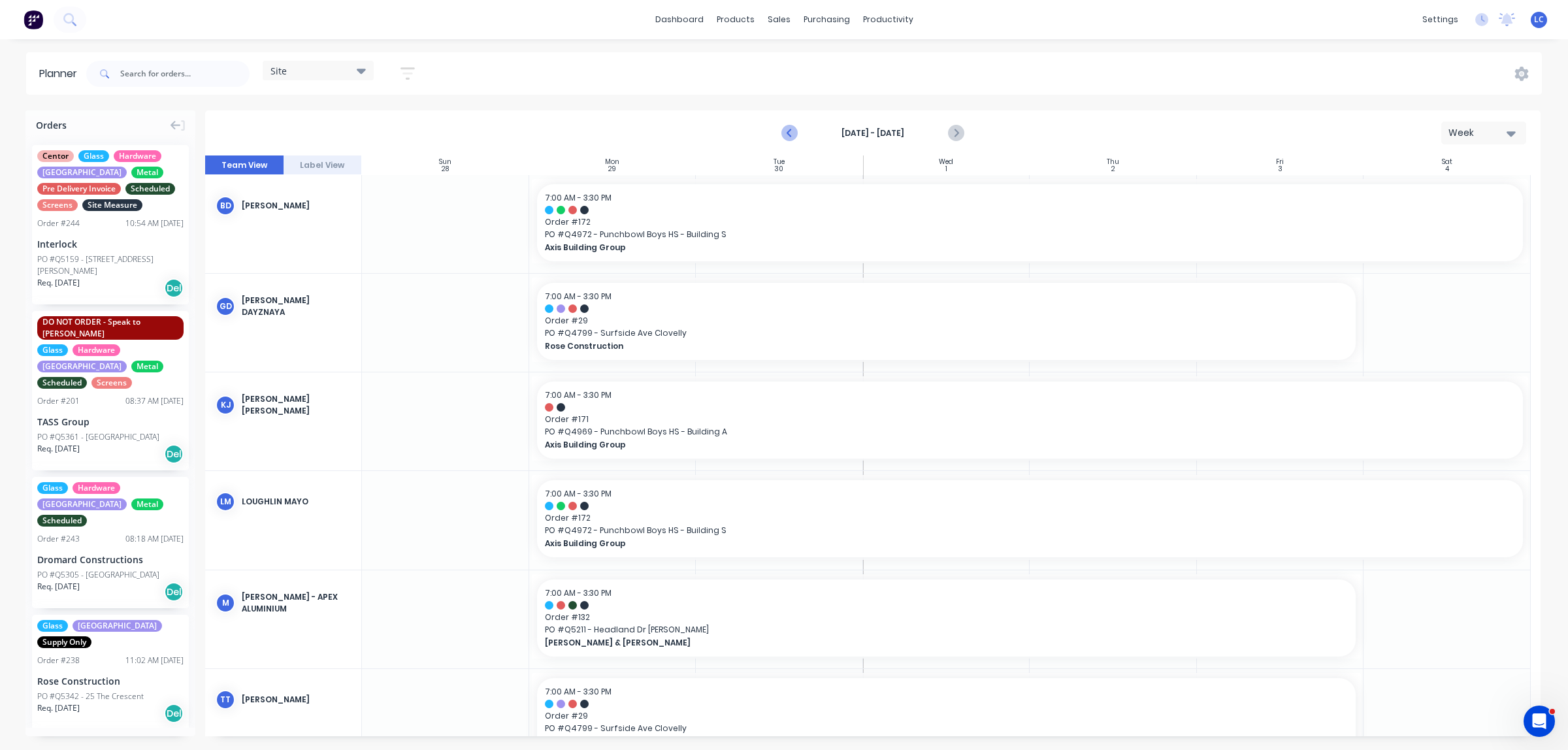
click at [791, 135] on icon "Previous page" at bounding box center [790, 134] width 6 height 10
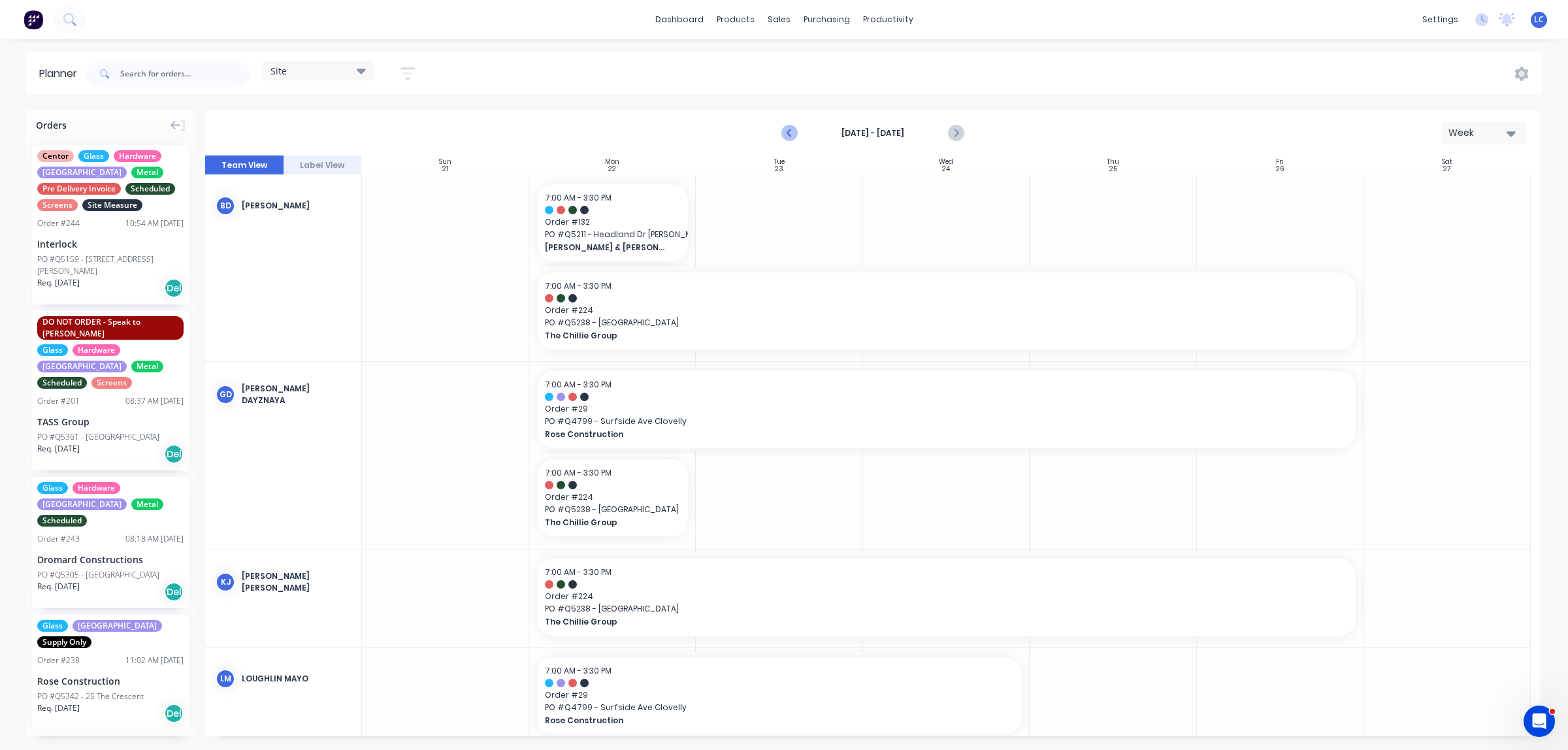
click at [791, 134] on icon "Previous page" at bounding box center [790, 134] width 16 height 16
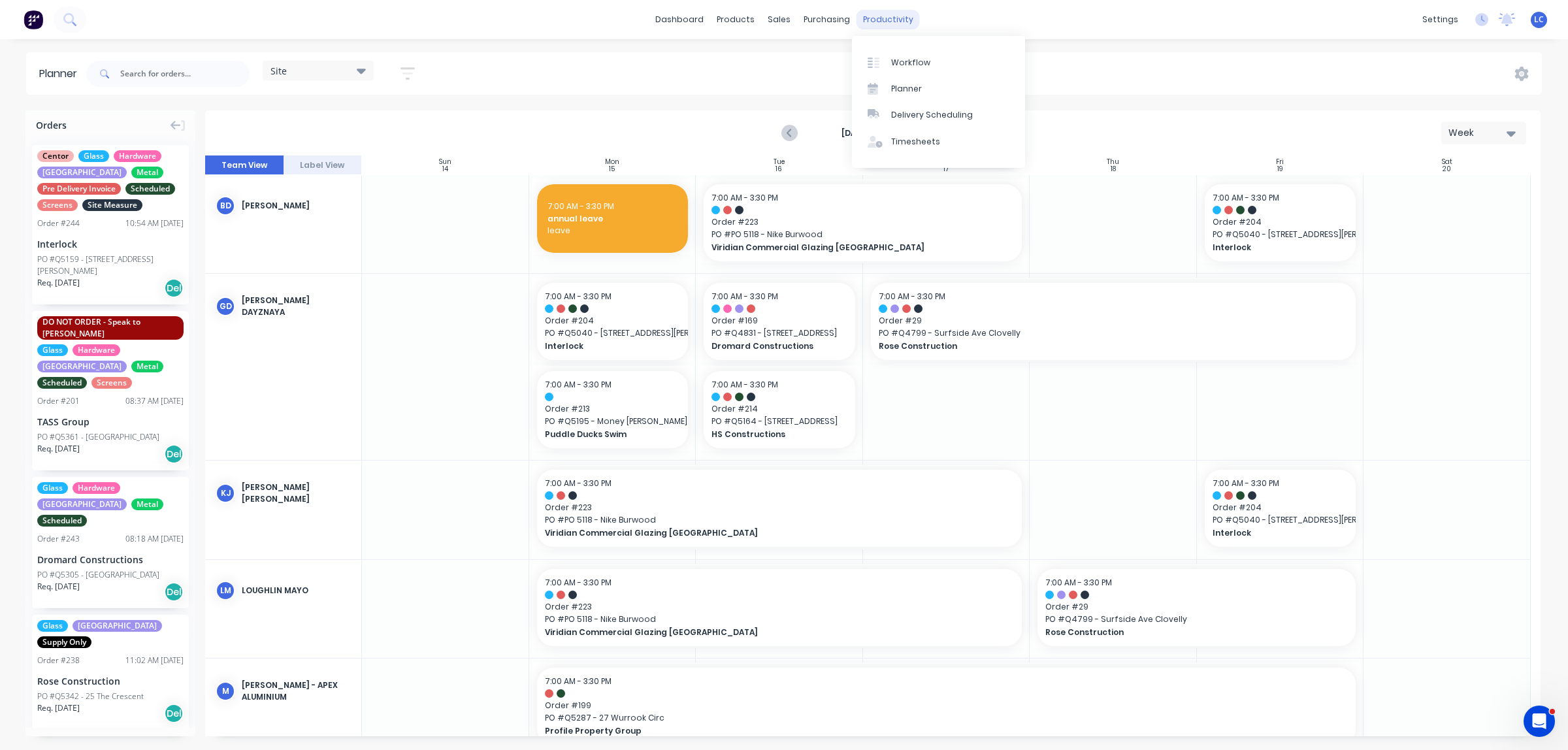
click at [875, 14] on div "productivity" at bounding box center [888, 20] width 63 height 20
click at [895, 58] on div "Workflow" at bounding box center [910, 63] width 39 height 12
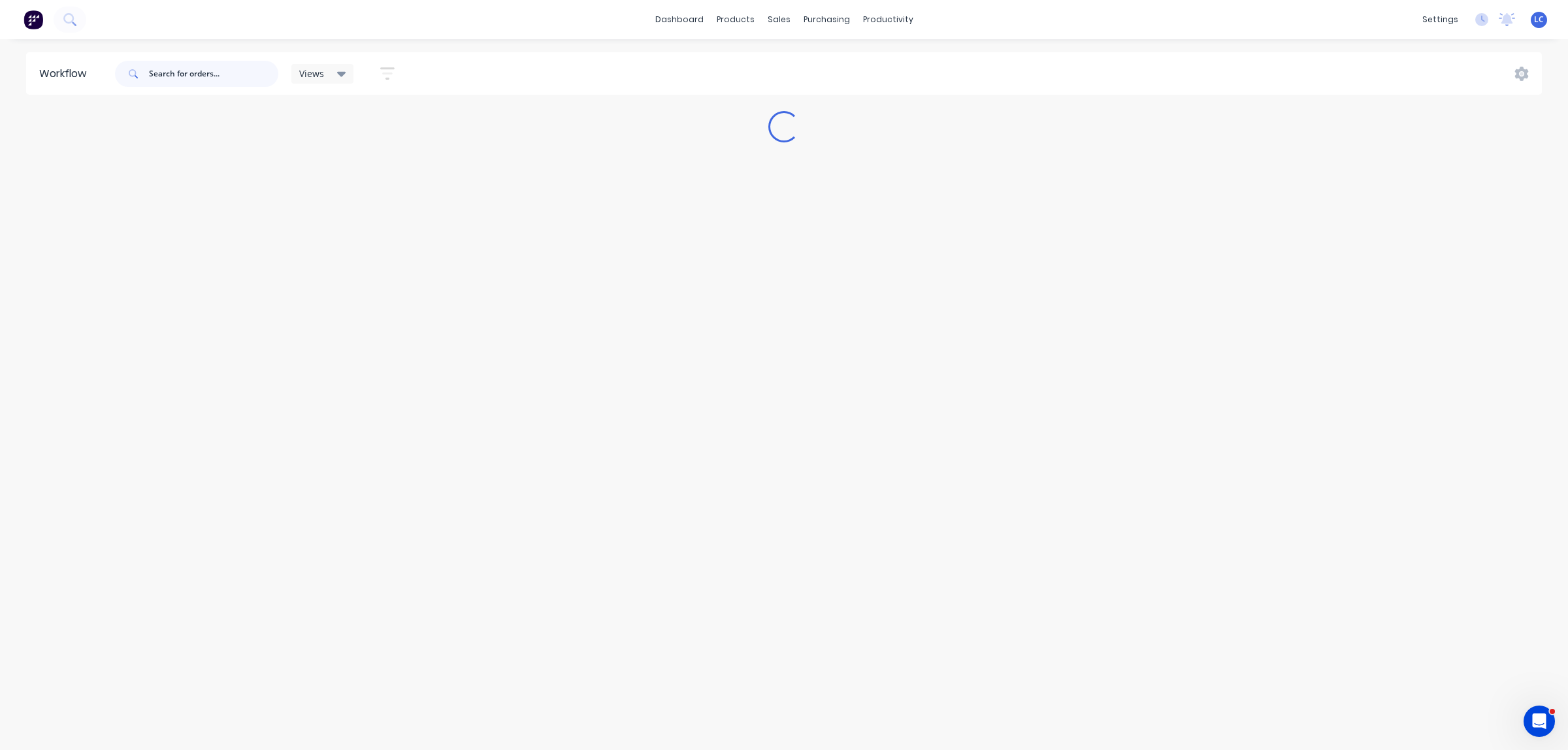
click at [230, 79] on input "text" at bounding box center [214, 74] width 130 height 26
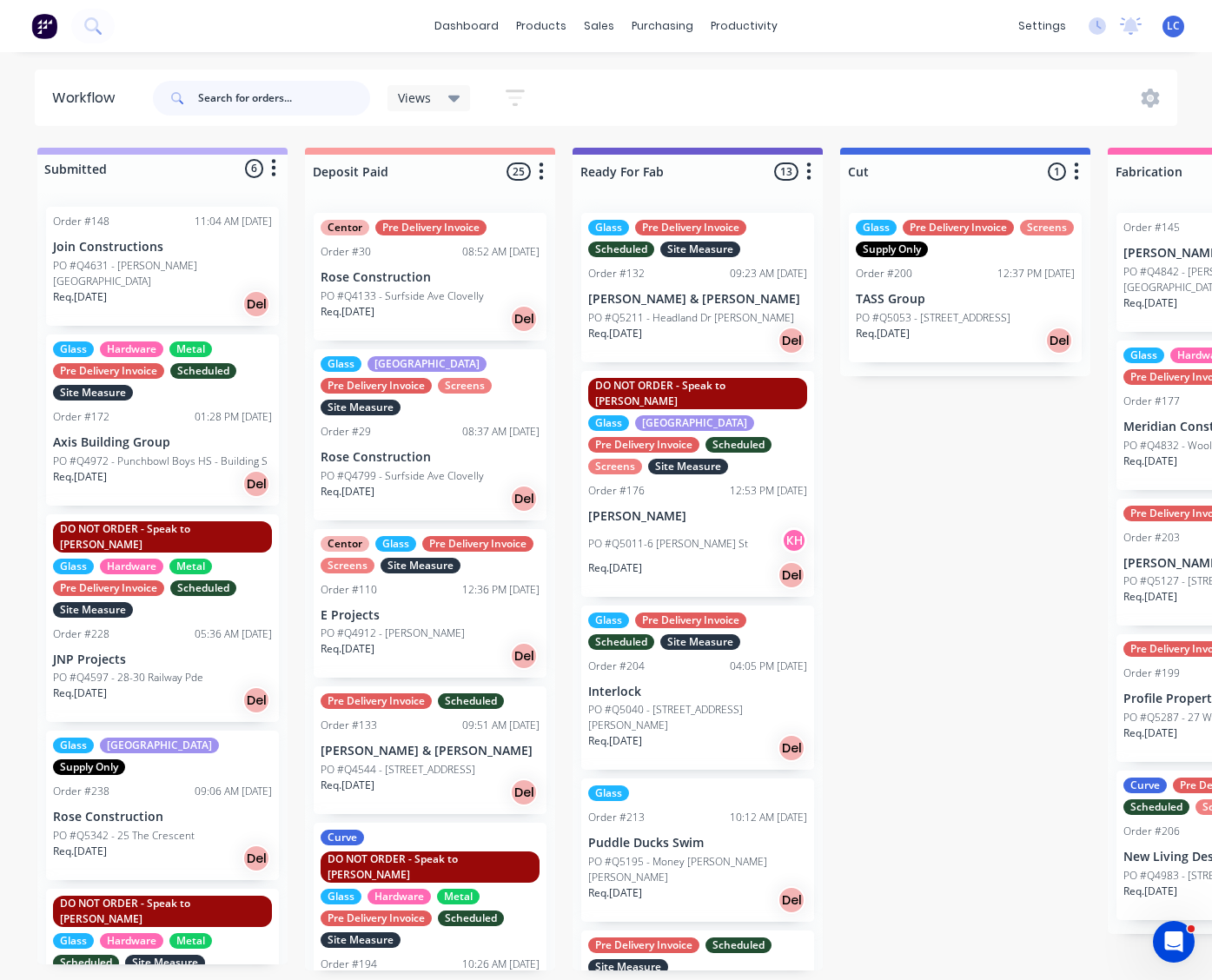
click at [228, 89] on input "text" at bounding box center [285, 98] width 172 height 35
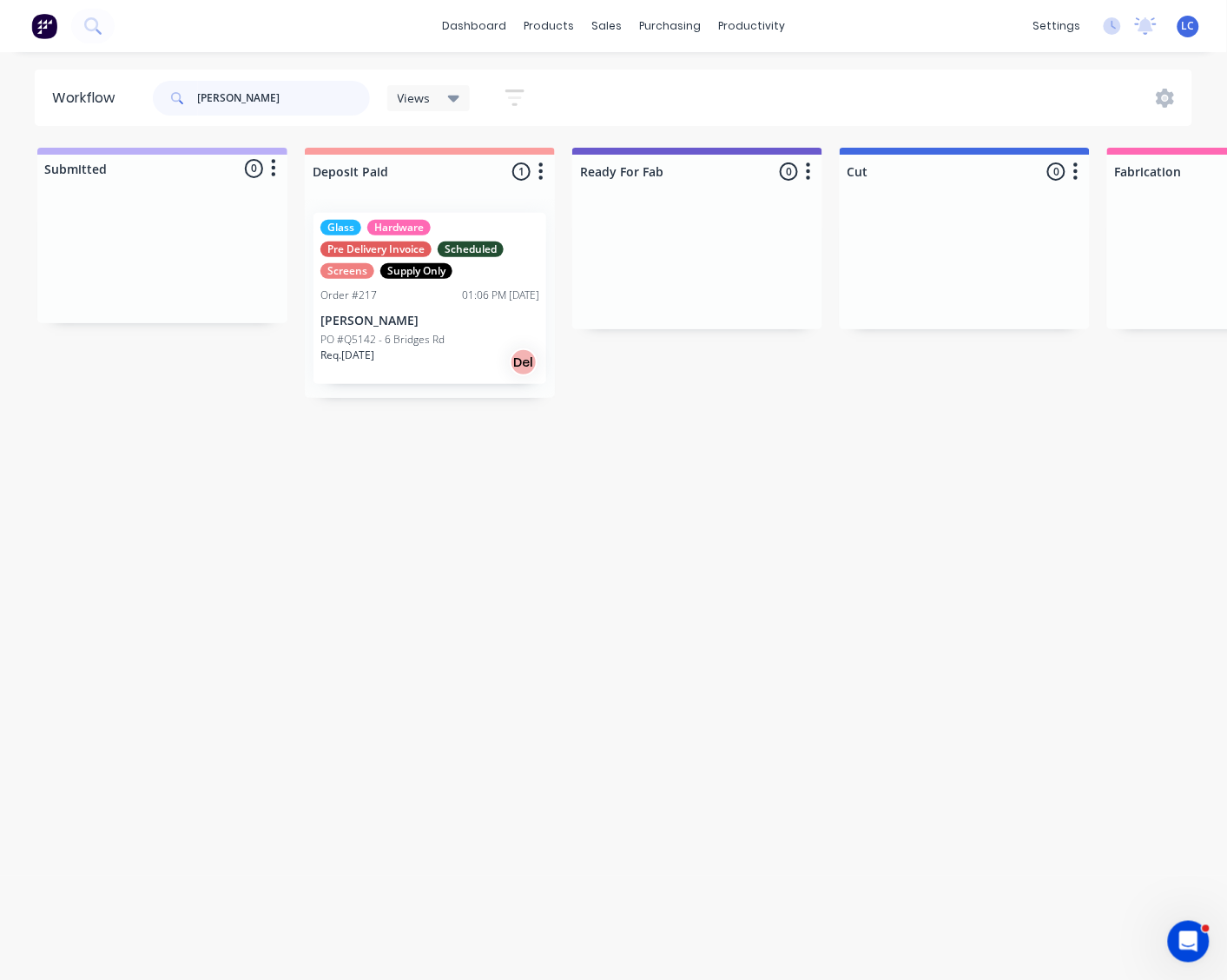
type input "[PERSON_NAME]"
drag, startPoint x: 735, startPoint y: 456, endPoint x: 976, endPoint y: 111, distance: 420.8
click at [735, 454] on div "Workflow Rob Views Save new view None (Default) edit Production edit Show/Hide …" at bounding box center [614, 507] width 1227 height 876
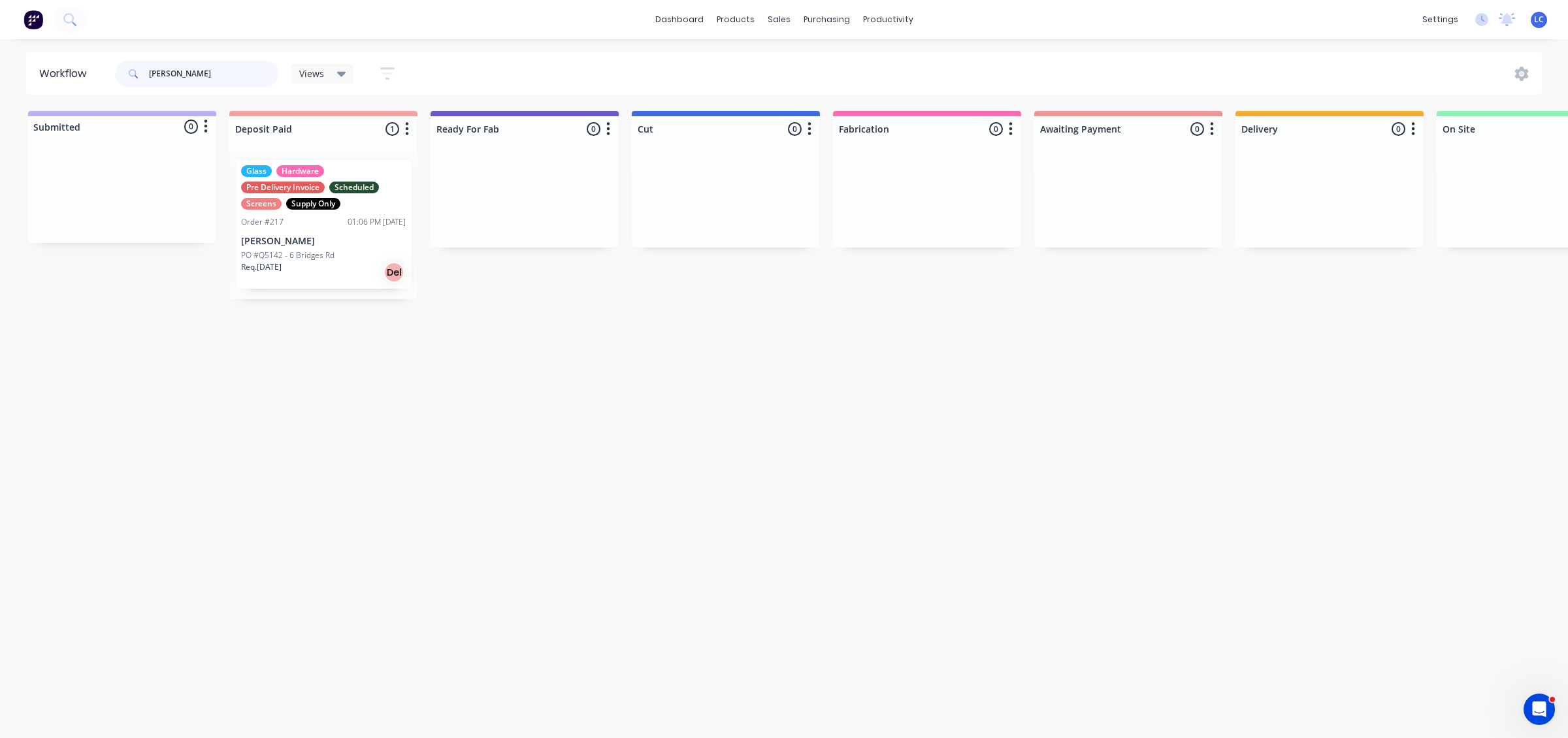
drag, startPoint x: 192, startPoint y: 73, endPoint x: 134, endPoint y: 65, distance: 58.5
click at [135, 65] on div "[PERSON_NAME]" at bounding box center [197, 74] width 164 height 26
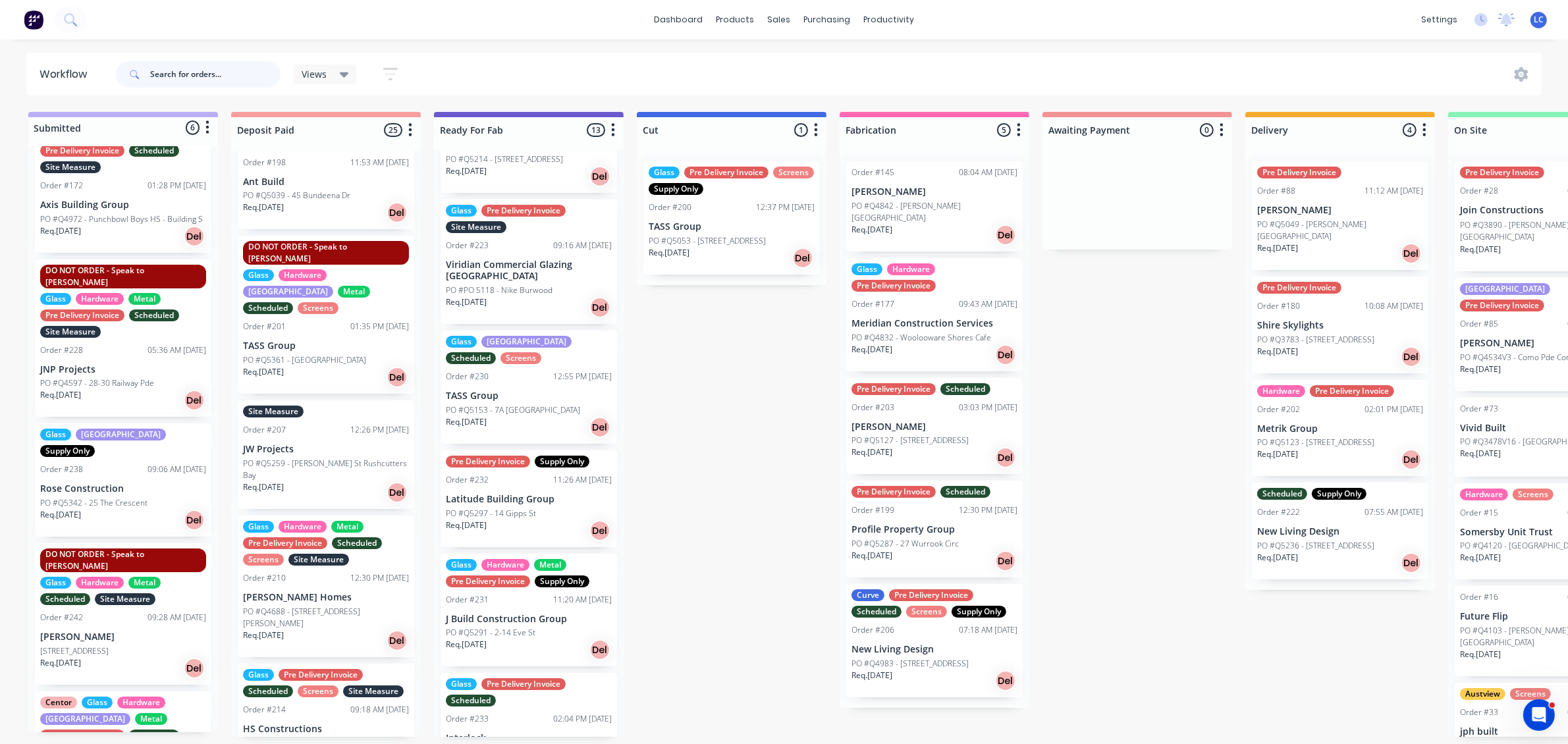
scroll to position [181, 0]
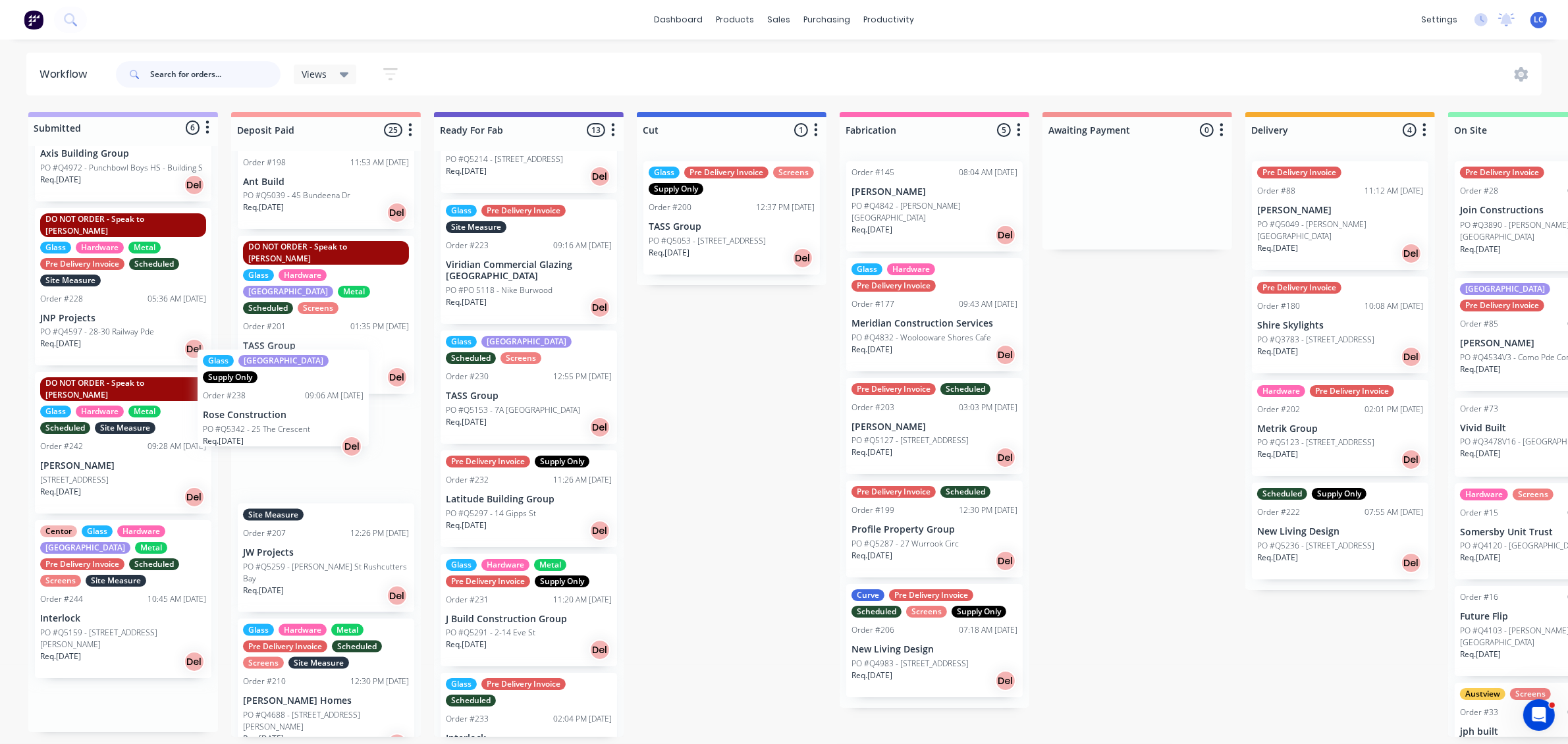
drag, startPoint x: 84, startPoint y: 404, endPoint x: 288, endPoint y: 406, distance: 204.0
click at [274, 406] on div "Submitted 6 Status colour #BAAFF7 hex #BAAFF7 Save Cancel Summaries Total order…" at bounding box center [1088, 424] width 2196 height 625
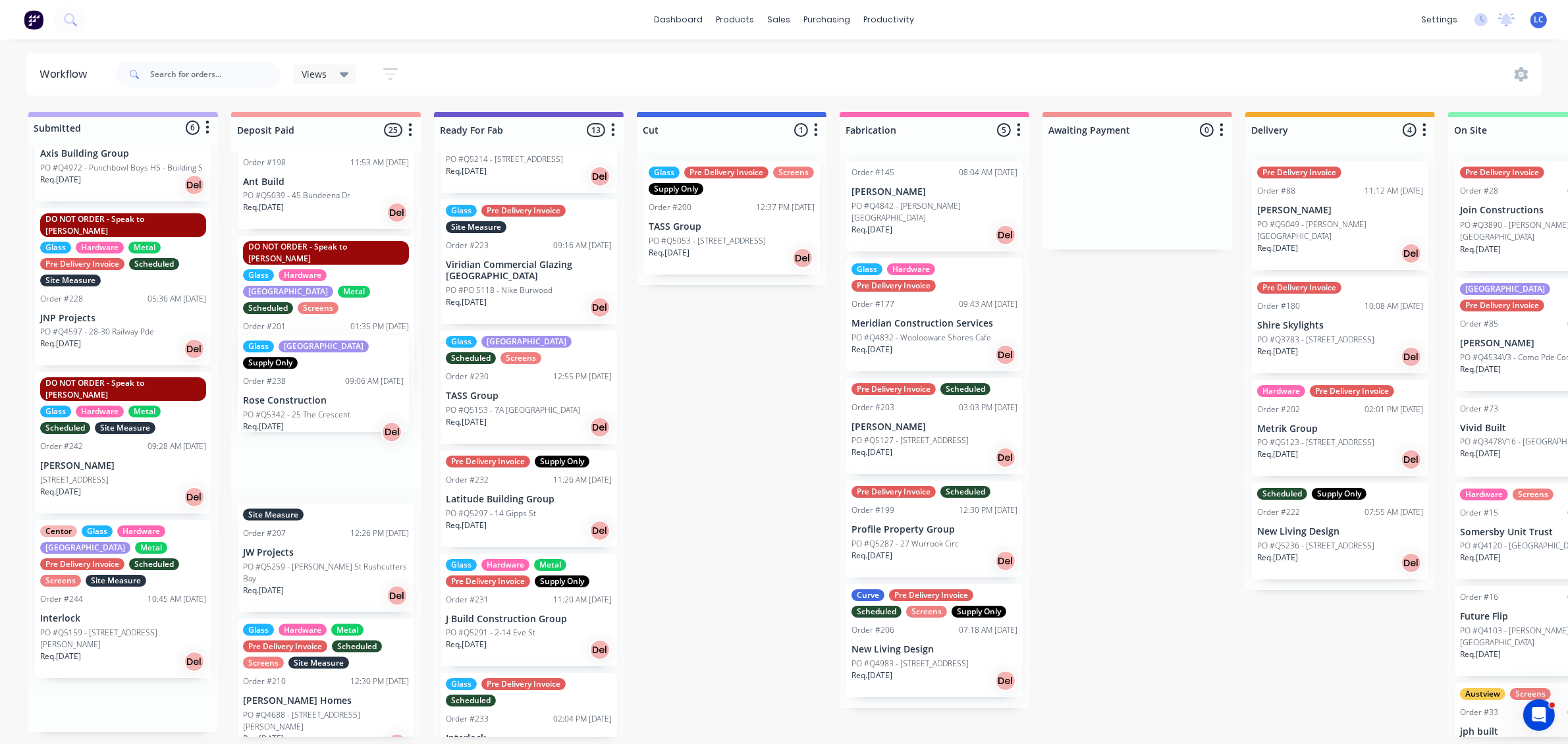
click at [290, 400] on div "Centor Pre Delivery Invoice Order #30 08:52 AM [DATE] Rose Construction PO #Q41…" at bounding box center [325, 444] width 189 height 586
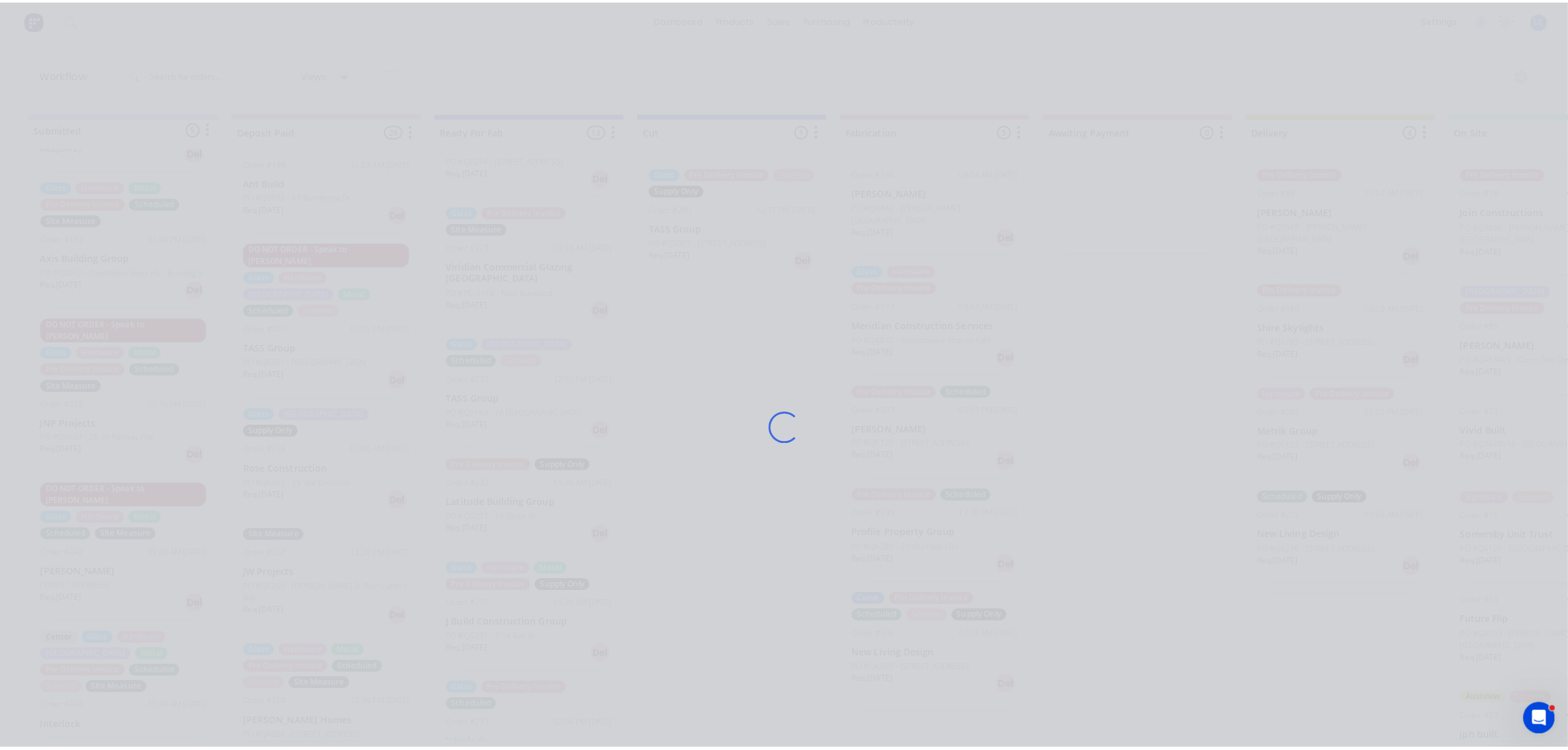
scroll to position [79, 0]
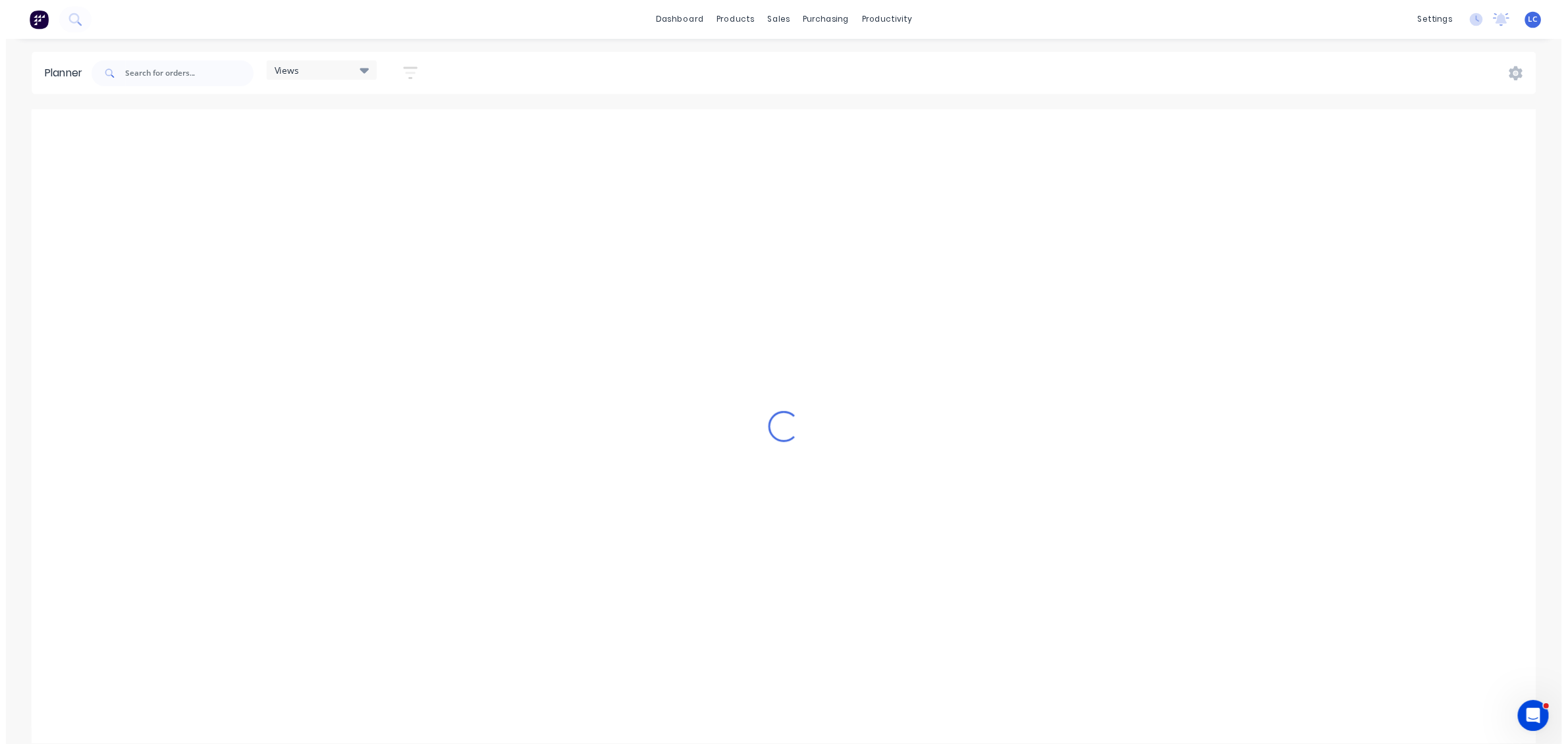
scroll to position [0, 1]
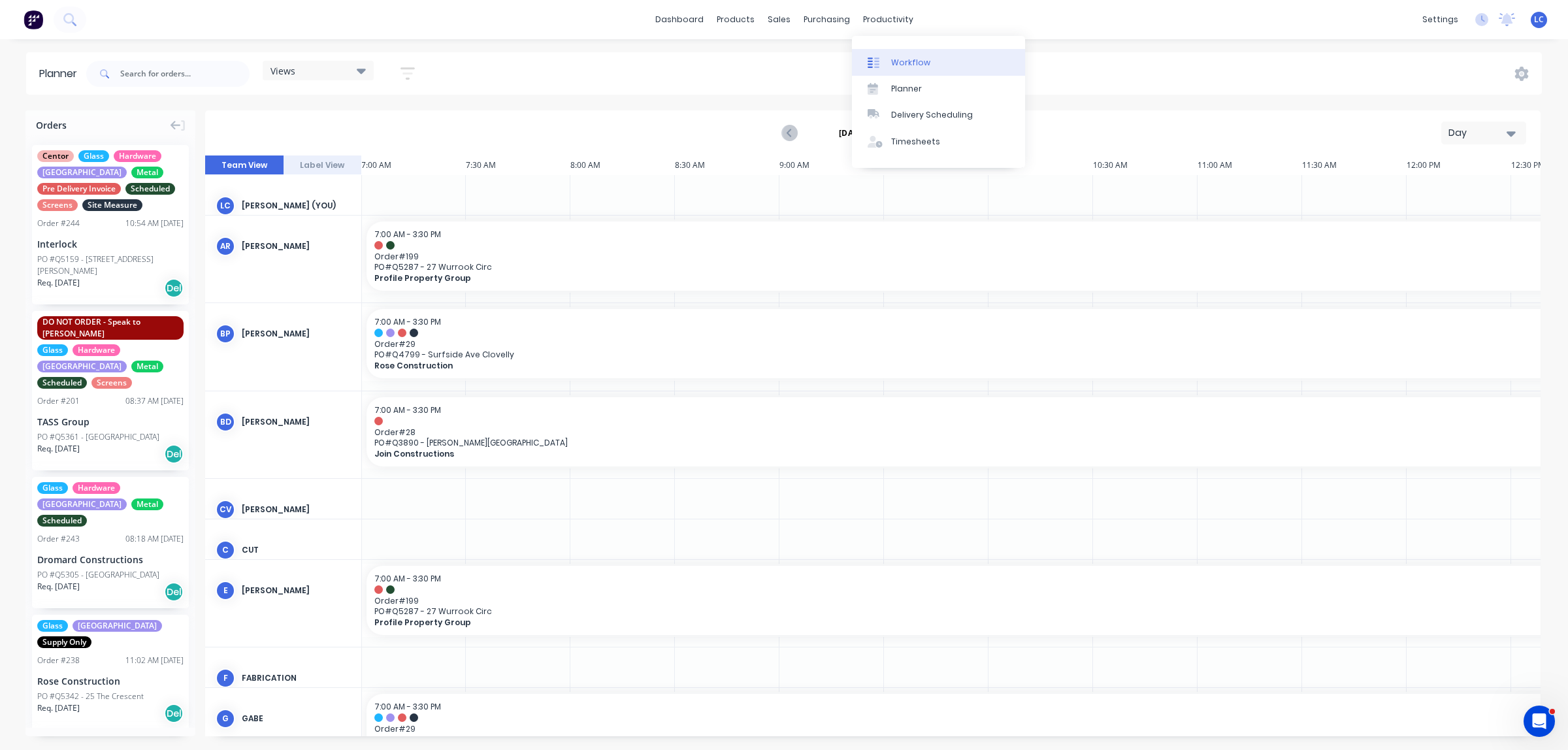
click at [895, 58] on div "Workflow" at bounding box center [910, 63] width 39 height 12
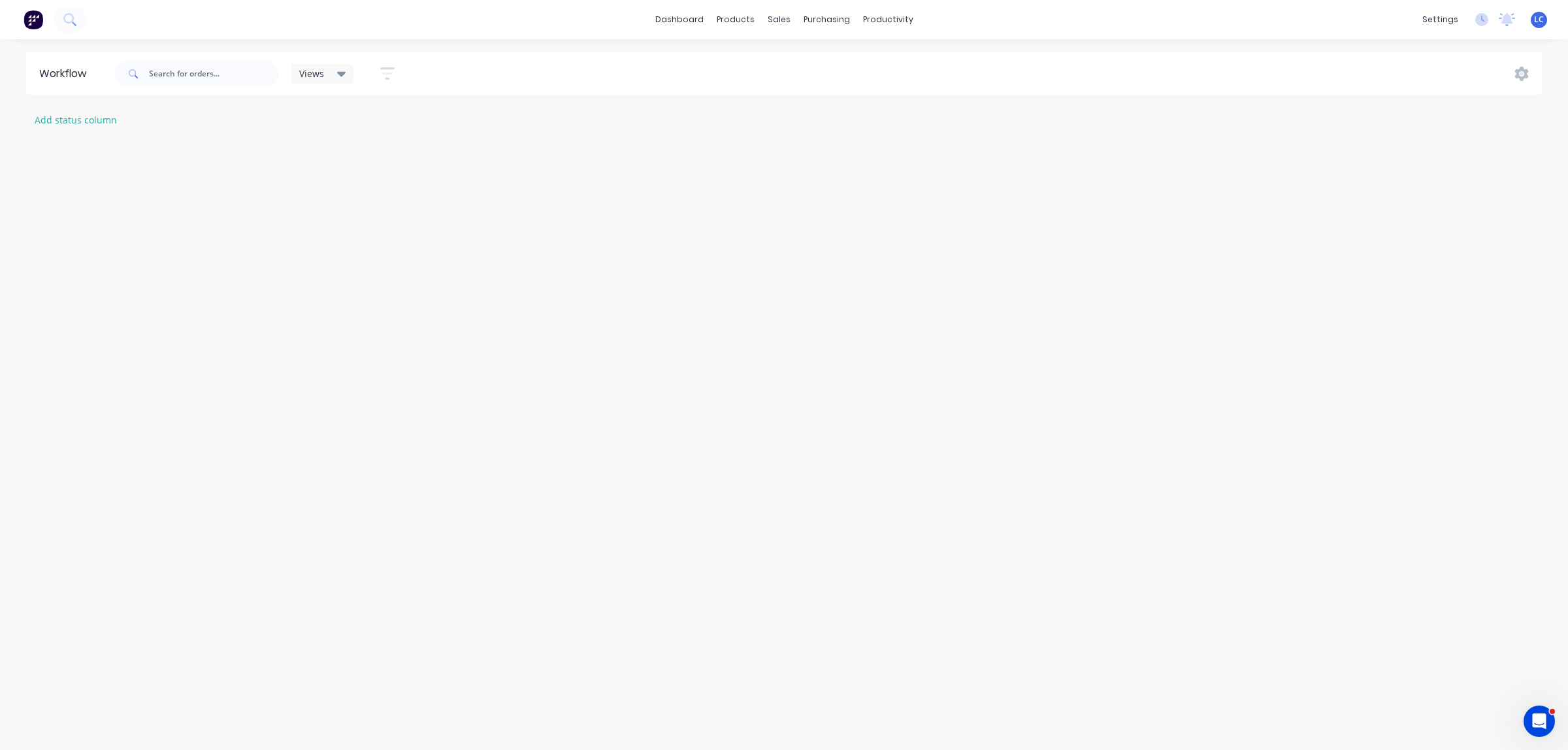
click at [895, 58] on div "Views Save new view Show/Hide statuses Show line item cards Show line item card…" at bounding box center [827, 74] width 1430 height 39
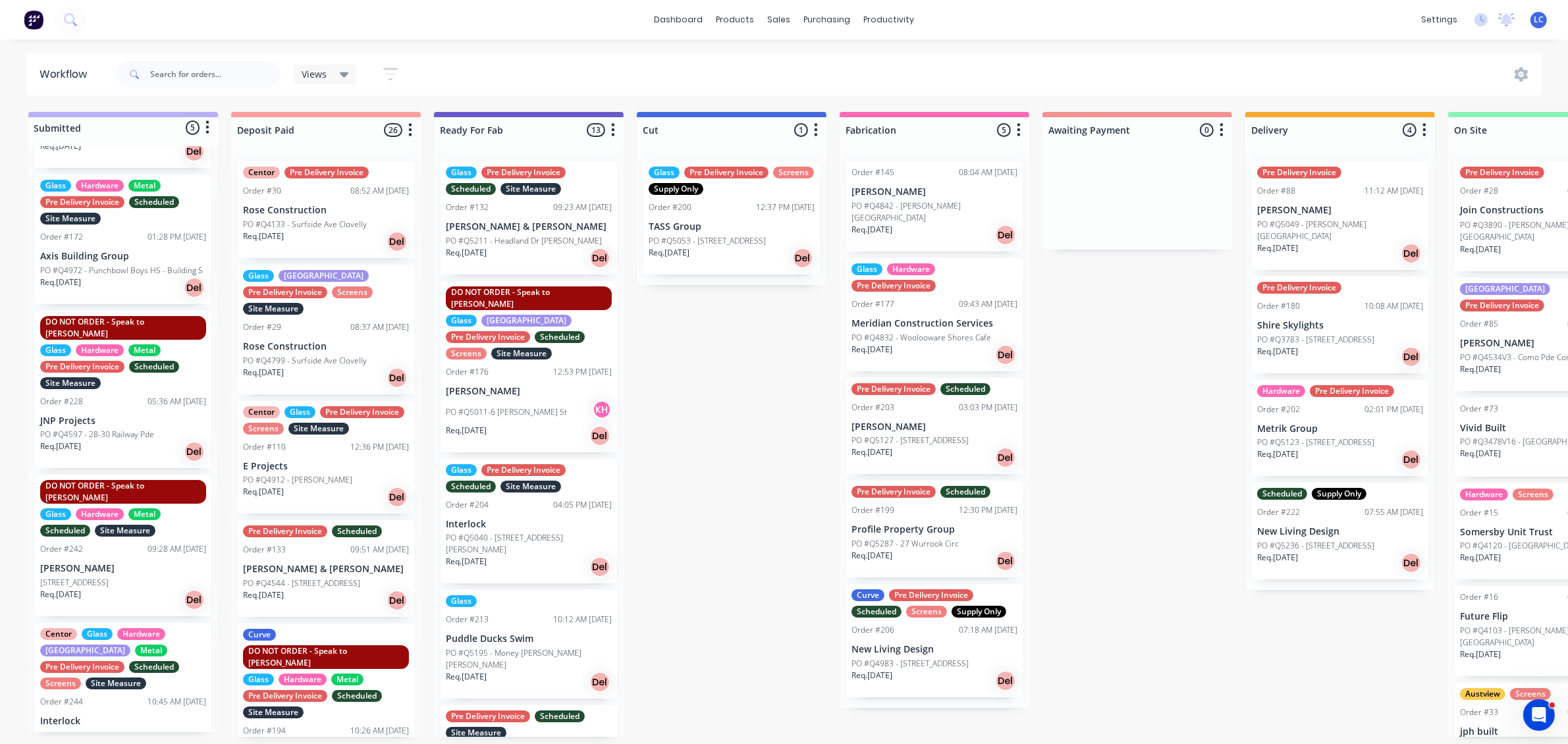
scroll to position [5, 0]
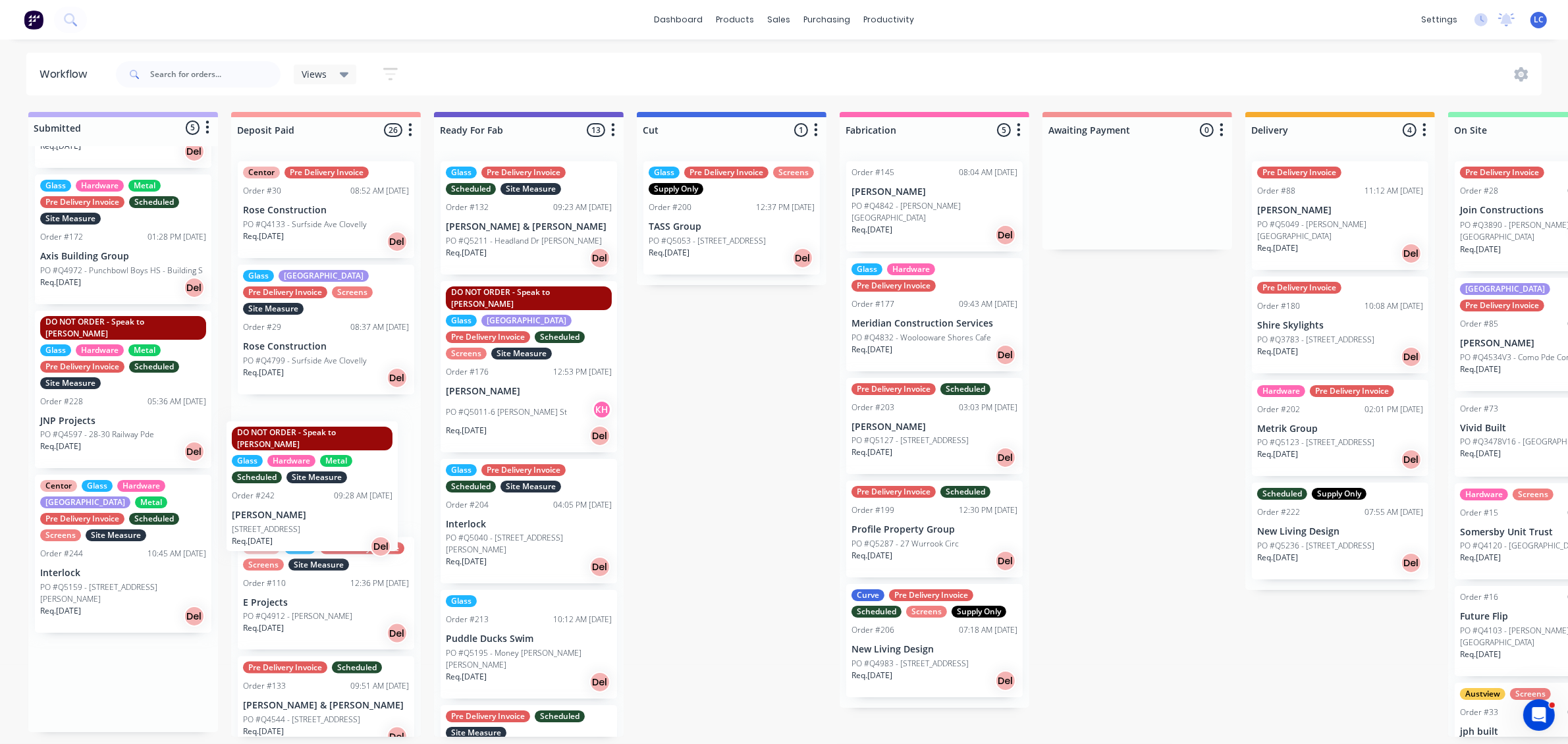
drag, startPoint x: 100, startPoint y: 541, endPoint x: 284, endPoint y: 512, distance: 186.3
click at [283, 514] on div "Submitted 5 Status colour #BAAFF7 hex #BAAFF7 Save Cancel Summaries Total order…" at bounding box center [1088, 424] width 2196 height 625
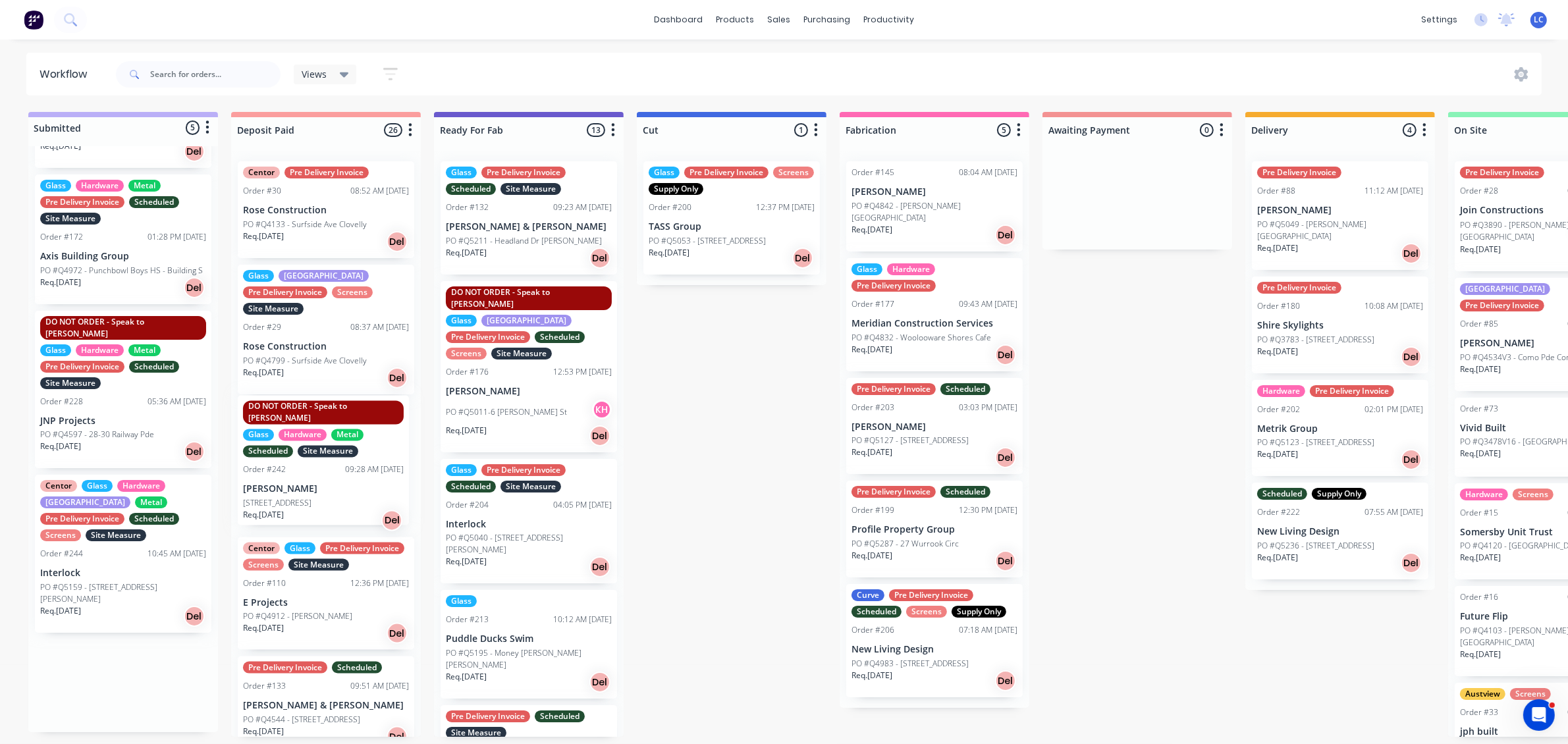
scroll to position [0, 0]
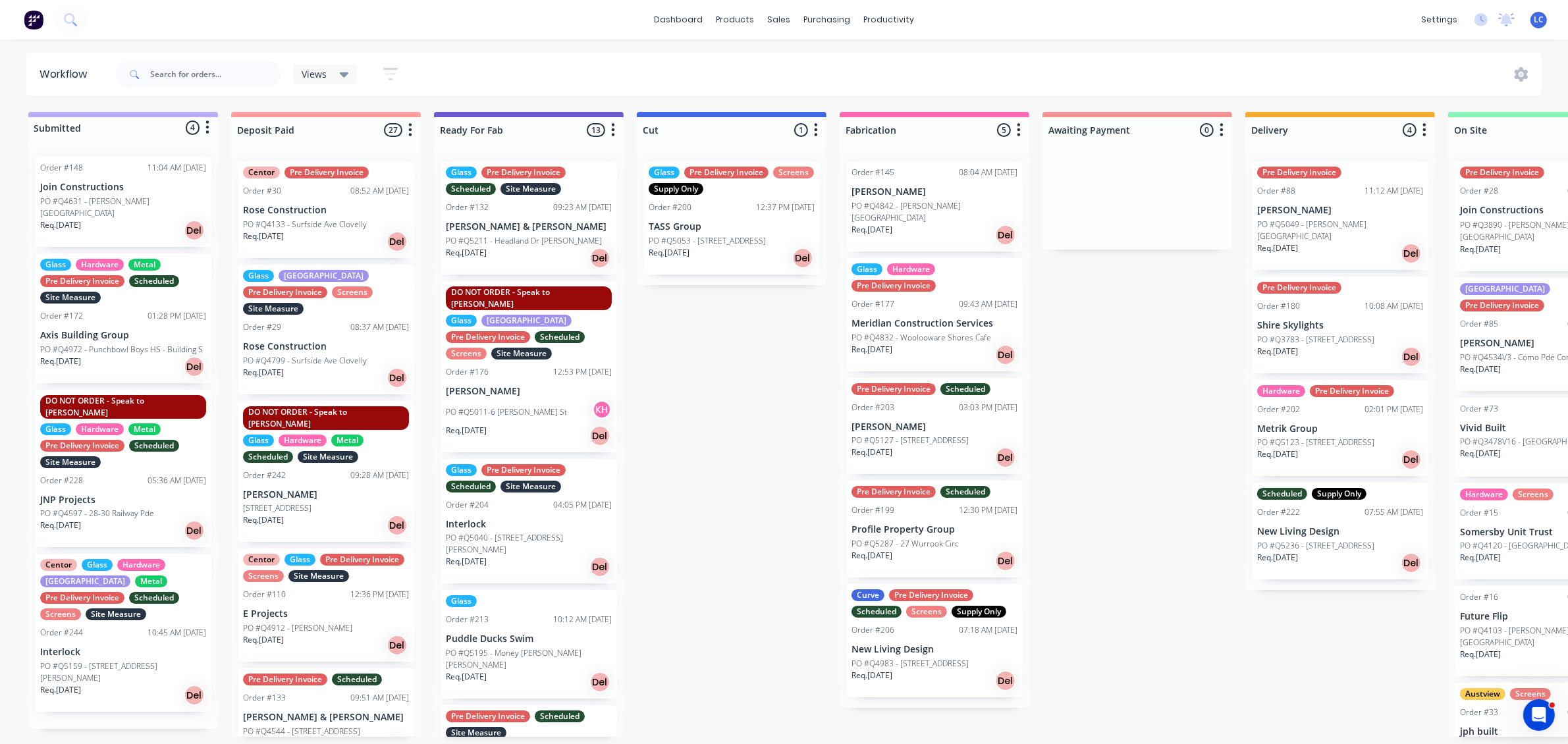
click at [284, 514] on p "Req. [DATE]" at bounding box center [263, 520] width 41 height 12
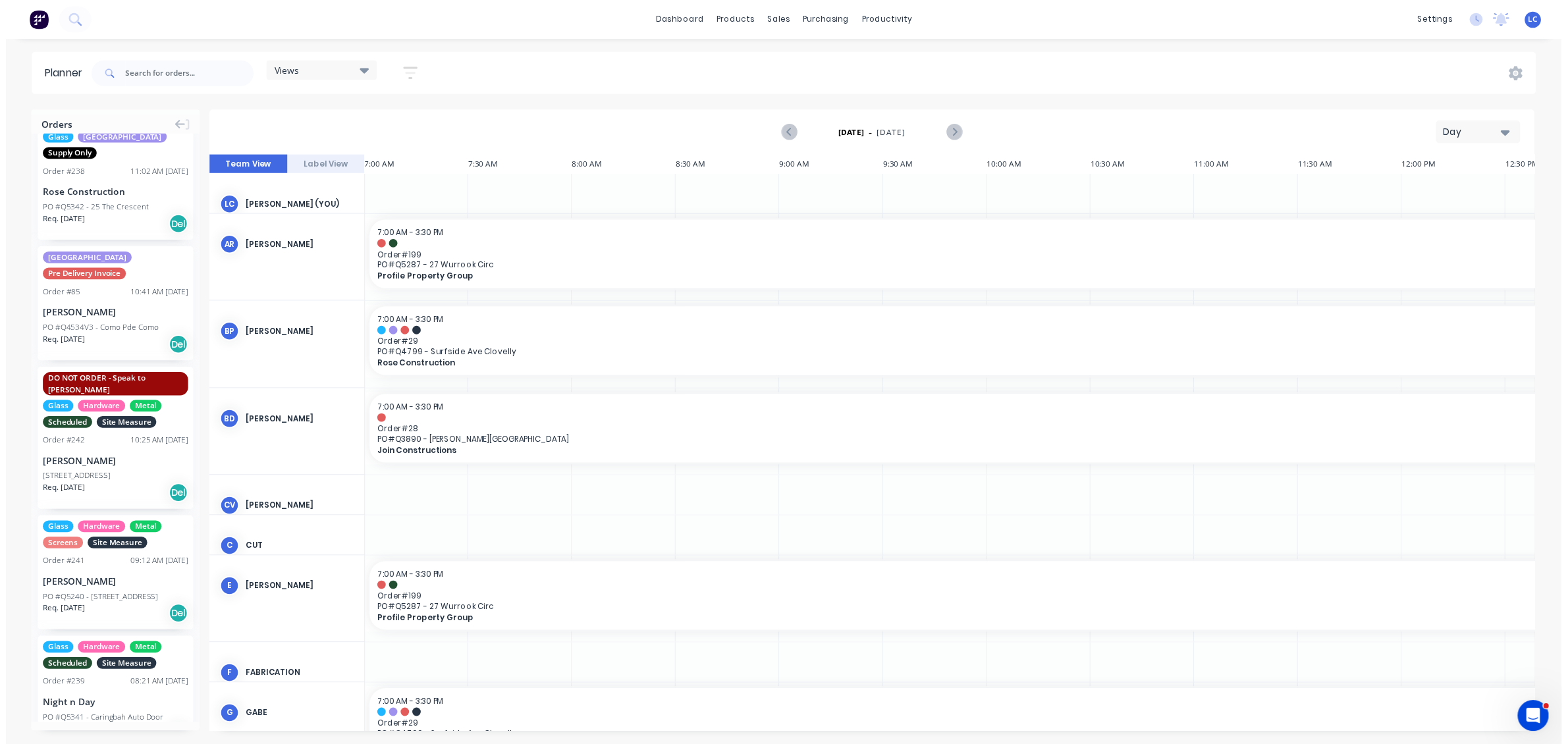
scroll to position [494, 0]
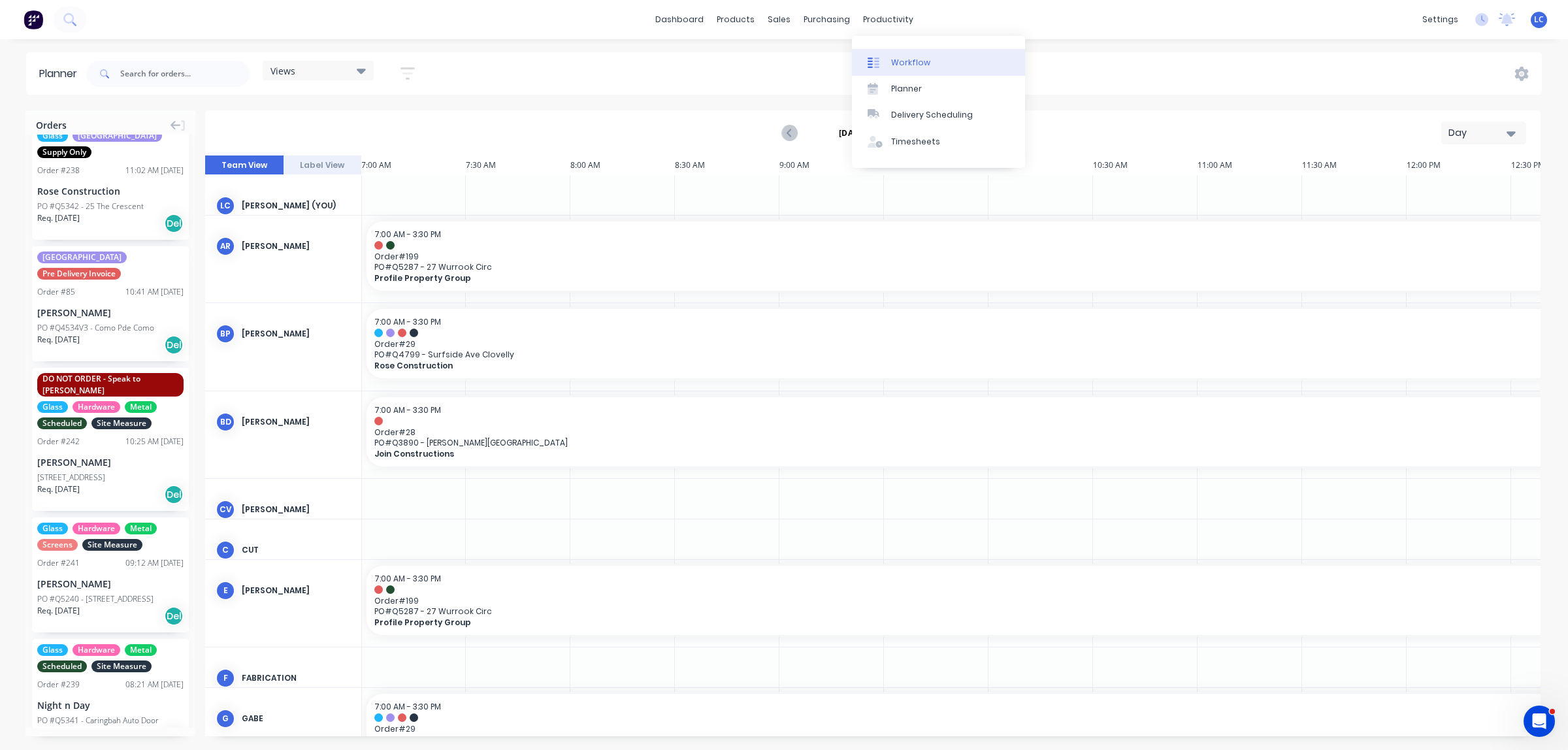
click at [891, 57] on div "Workflow" at bounding box center [910, 63] width 39 height 12
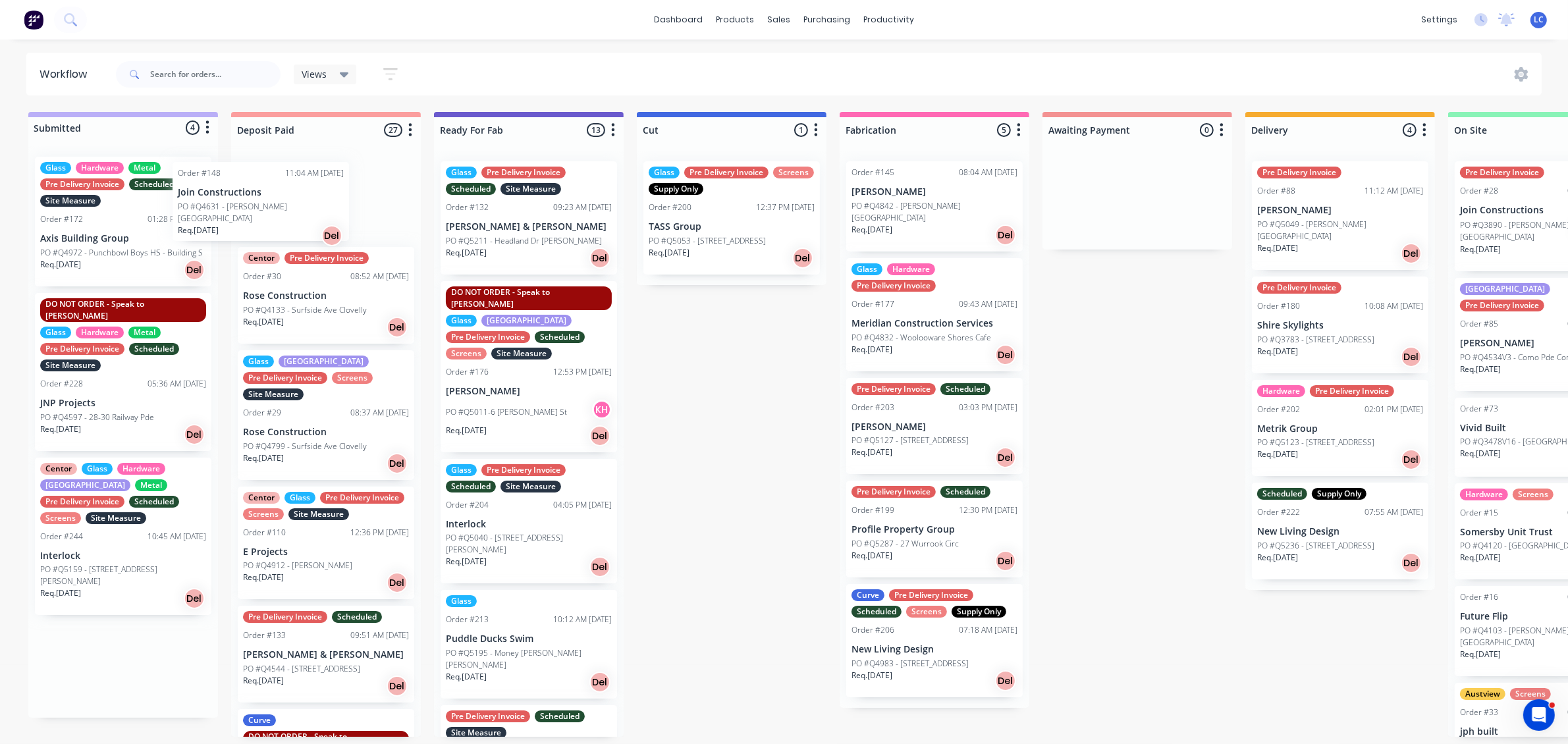
drag, startPoint x: 104, startPoint y: 214, endPoint x: 234, endPoint y: 218, distance: 130.1
click at [234, 218] on div "Submitted 4 Status colour #BAAFF7 hex #BAAFF7 Save Cancel Summaries Total order…" at bounding box center [1088, 424] width 2196 height 625
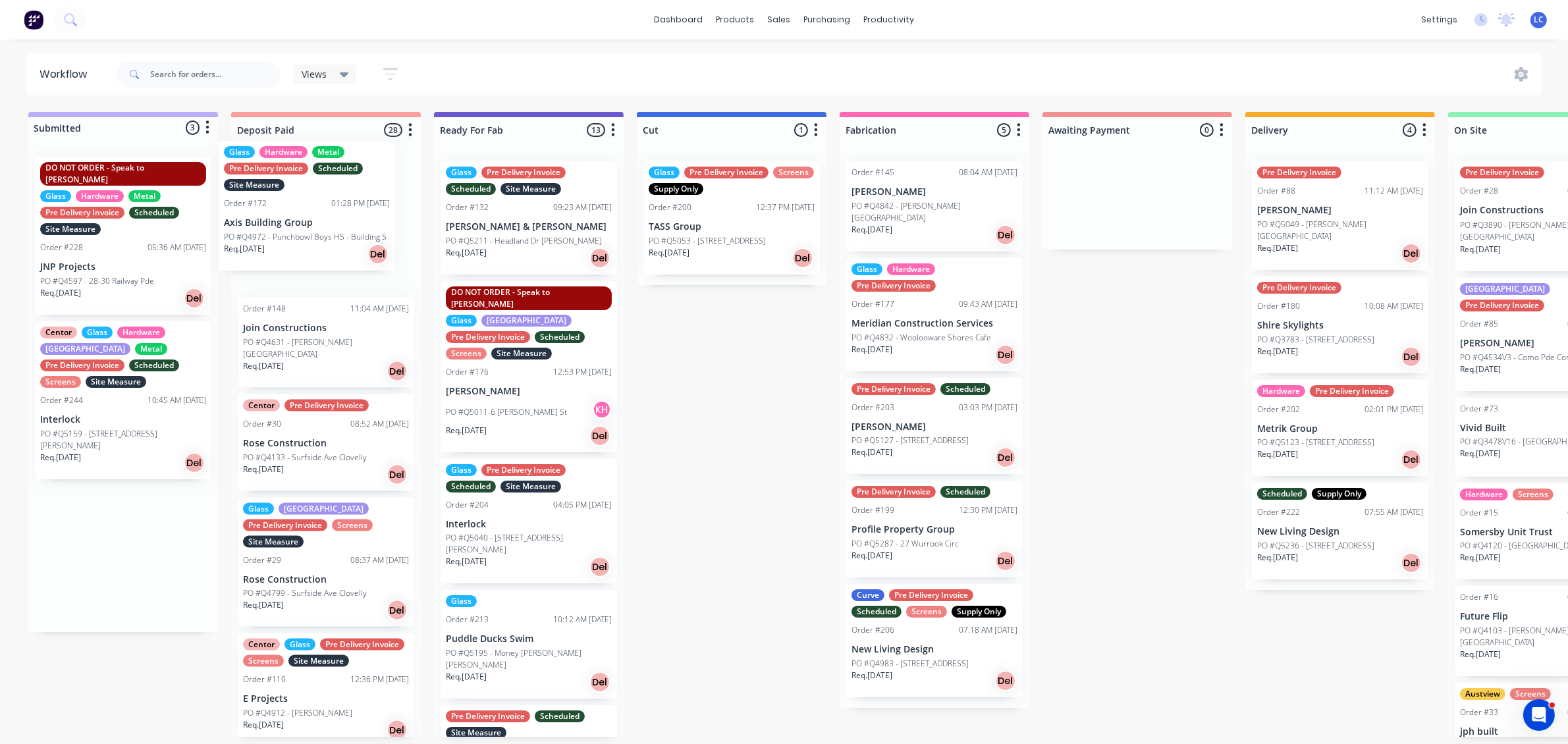
drag, startPoint x: 127, startPoint y: 230, endPoint x: 315, endPoint y: 216, distance: 188.5
click at [315, 216] on div "Submitted 3 Status colour #BAAFF7 hex #BAAFF7 Save Cancel Summaries Total order…" at bounding box center [1088, 424] width 2196 height 625
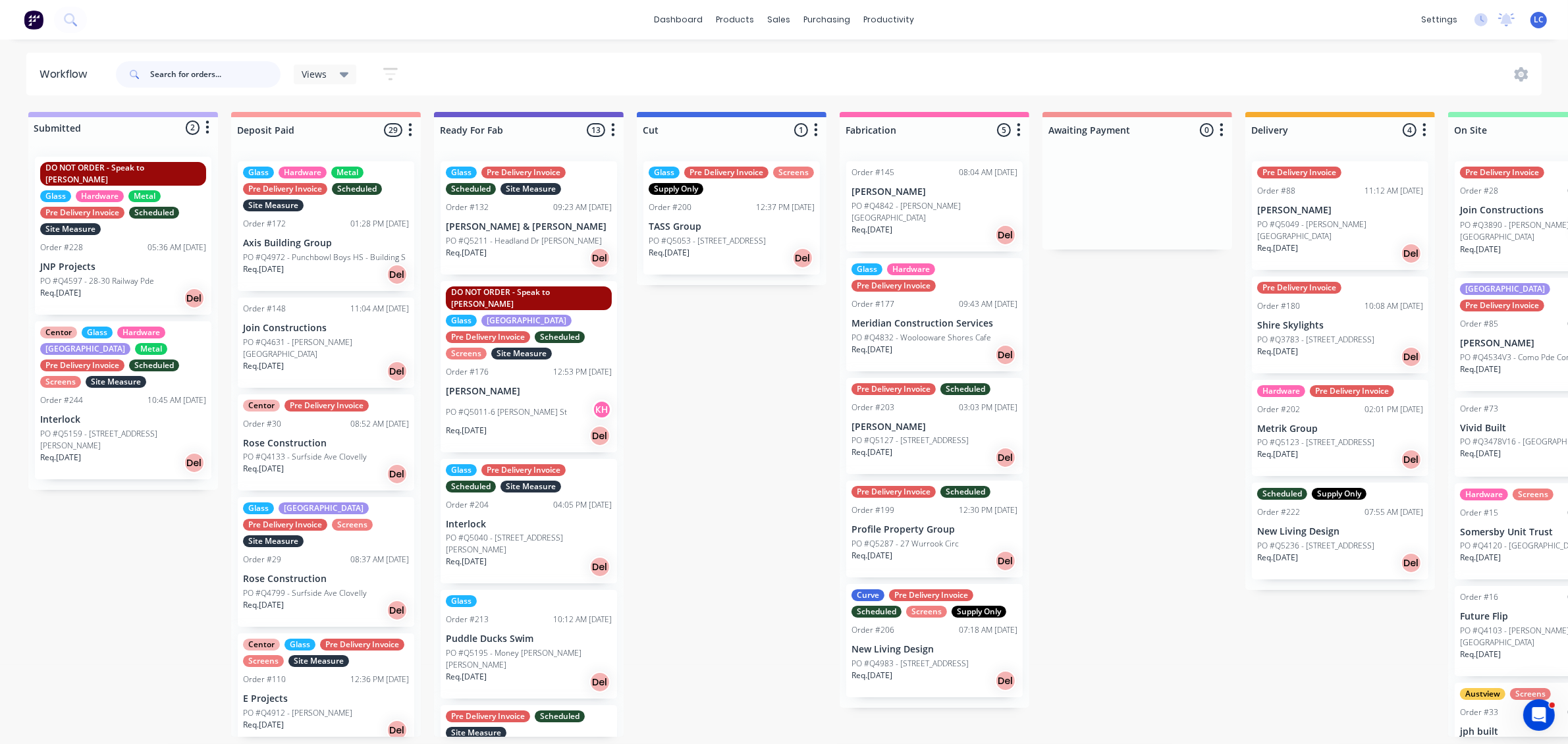
click at [197, 79] on input "text" at bounding box center [216, 75] width 131 height 26
click at [212, 75] on input "text" at bounding box center [216, 75] width 131 height 26
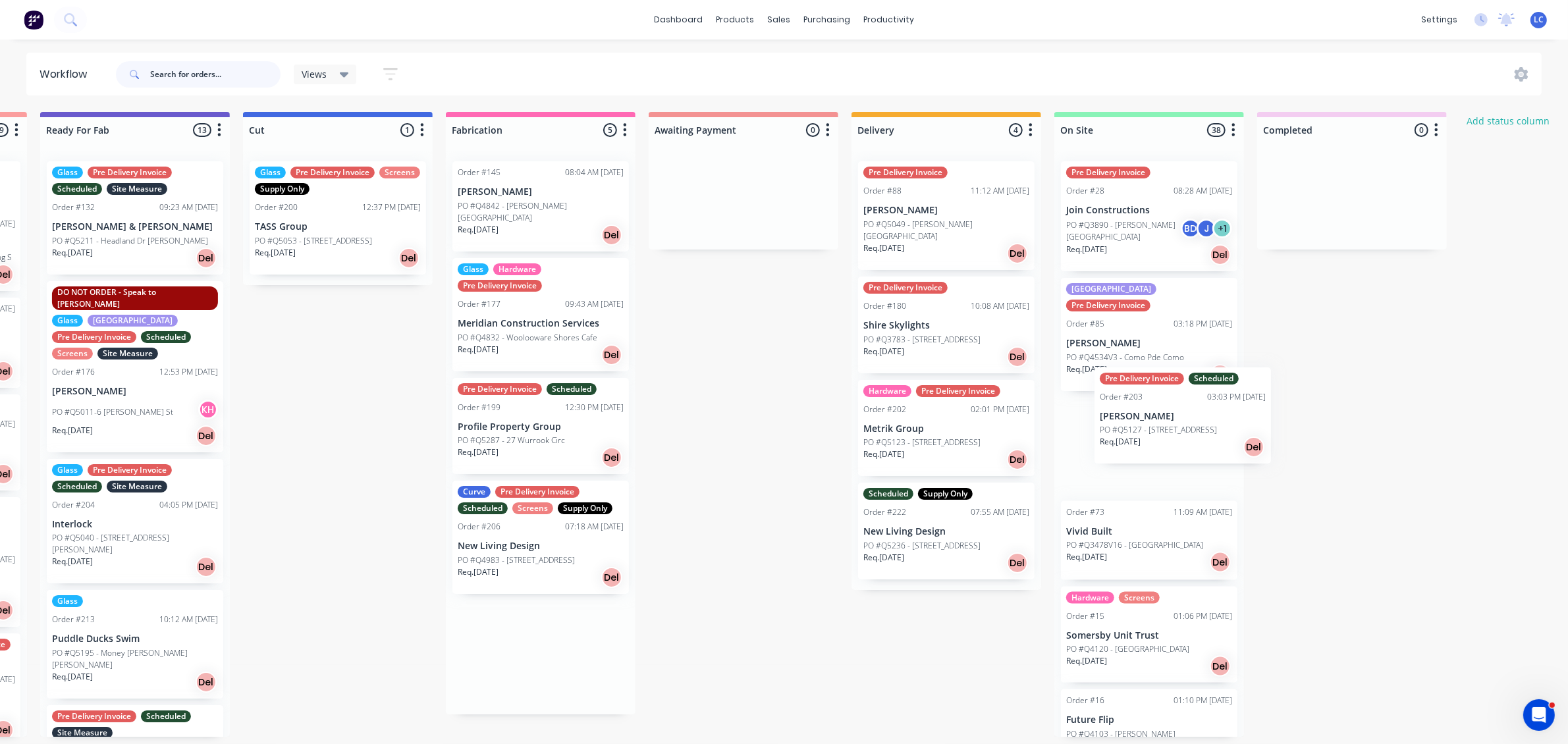
scroll to position [0, 398]
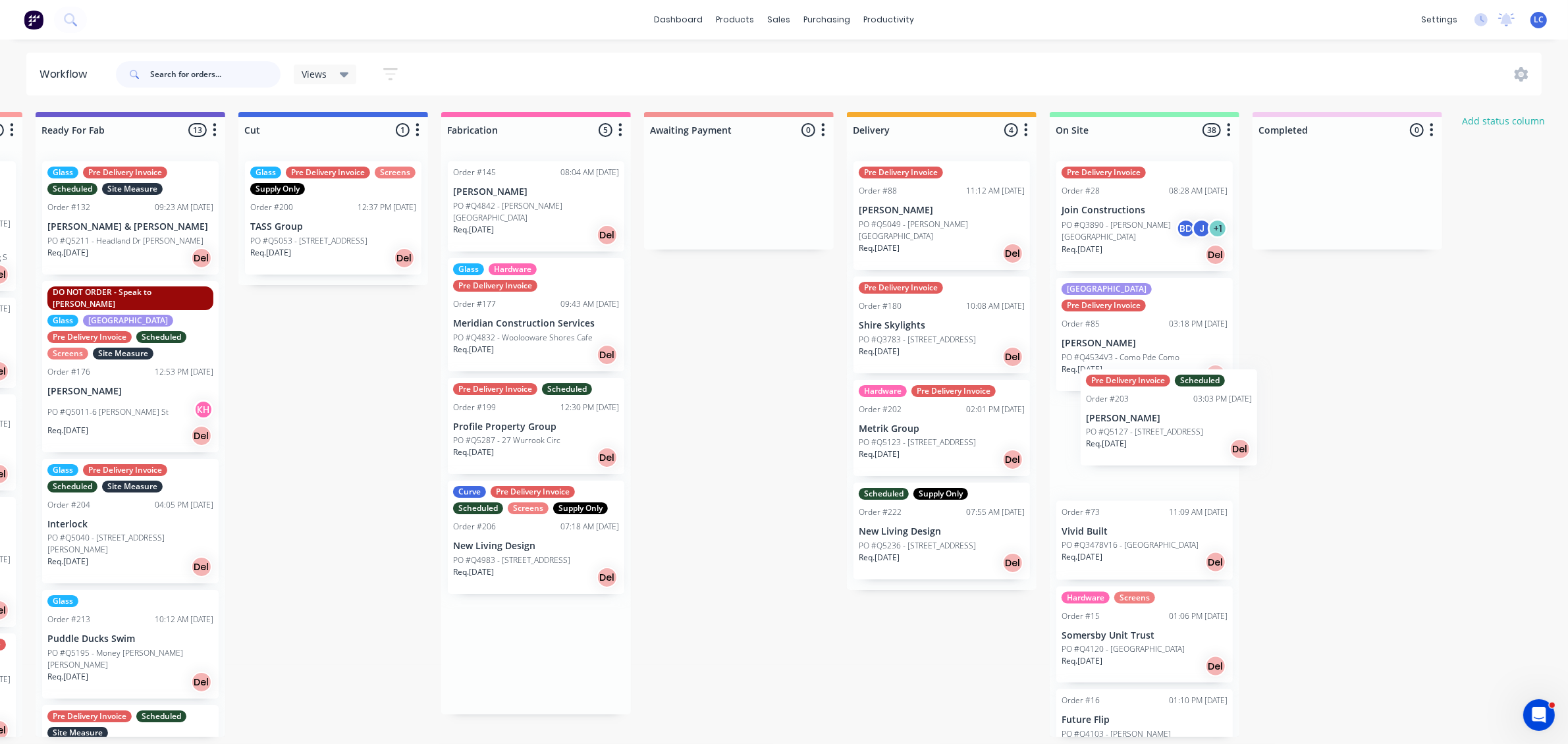
drag, startPoint x: 893, startPoint y: 423, endPoint x: 1134, endPoint y: 425, distance: 241.0
click at [929, 425] on div "Submitted 2 Status colour #BAAFF7 hex #BAAFF7 Save Cancel Summaries Total order…" at bounding box center [689, 424] width 2196 height 625
